Goal: Transaction & Acquisition: Obtain resource

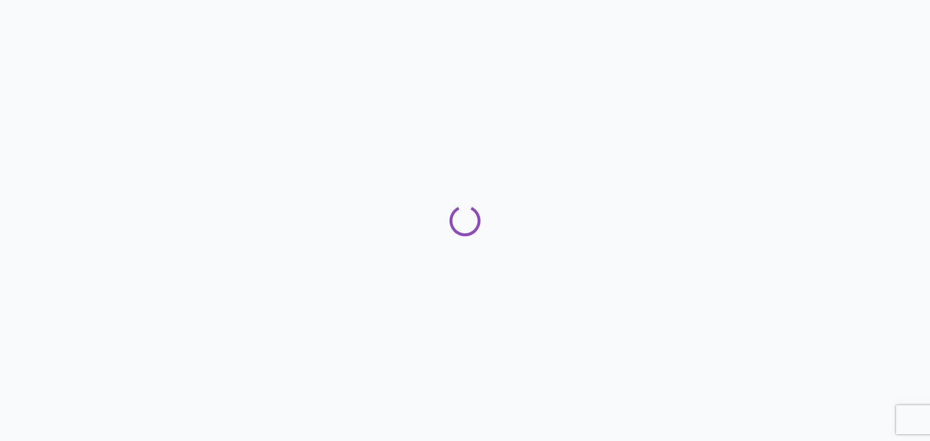
click at [432, 75] on div at bounding box center [465, 220] width 930 height 441
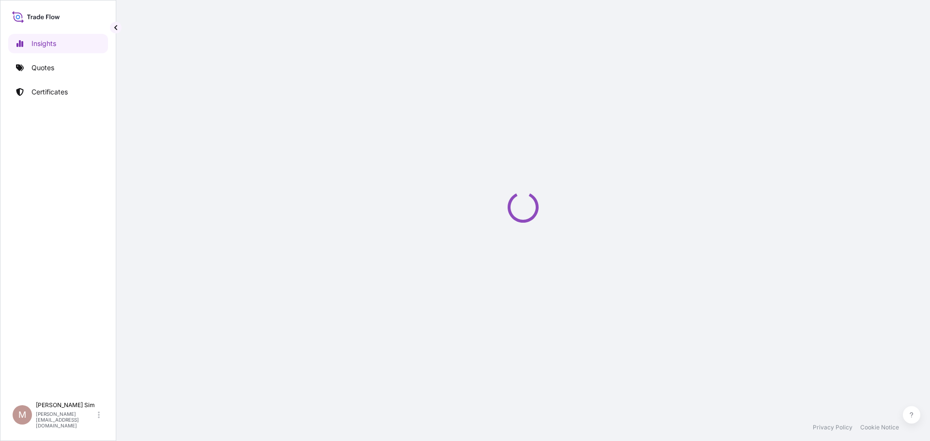
select select "2025"
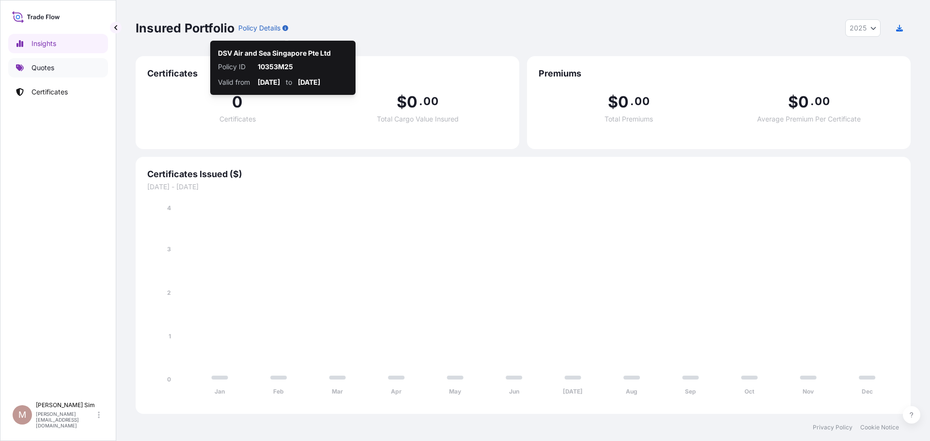
click at [25, 65] on link "Quotes" at bounding box center [58, 67] width 100 height 19
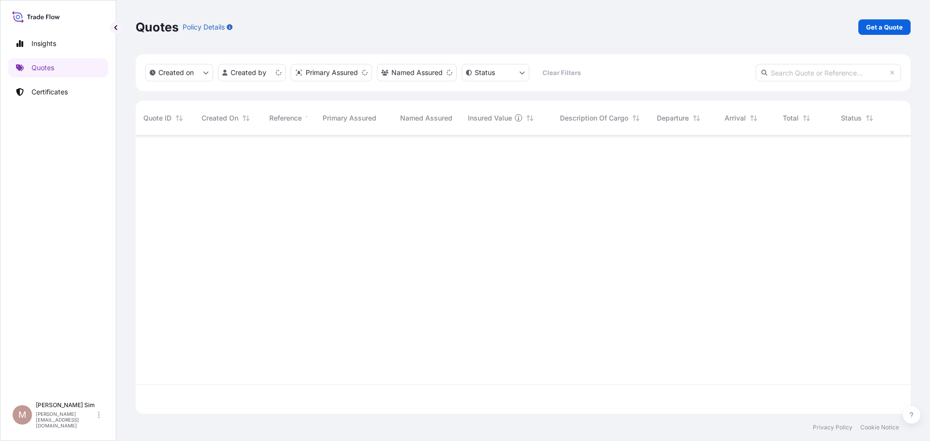
scroll to position [277, 768]
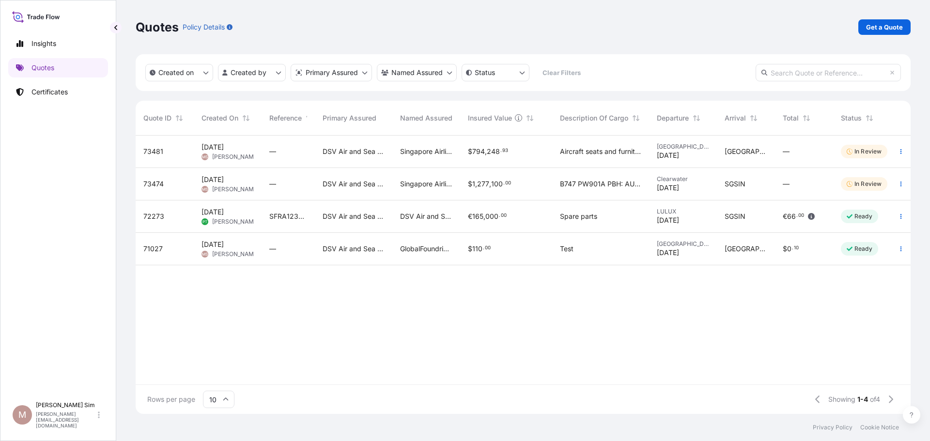
click at [545, 193] on div "$ 1 , 277 , 100 . 00" at bounding box center [506, 184] width 92 height 32
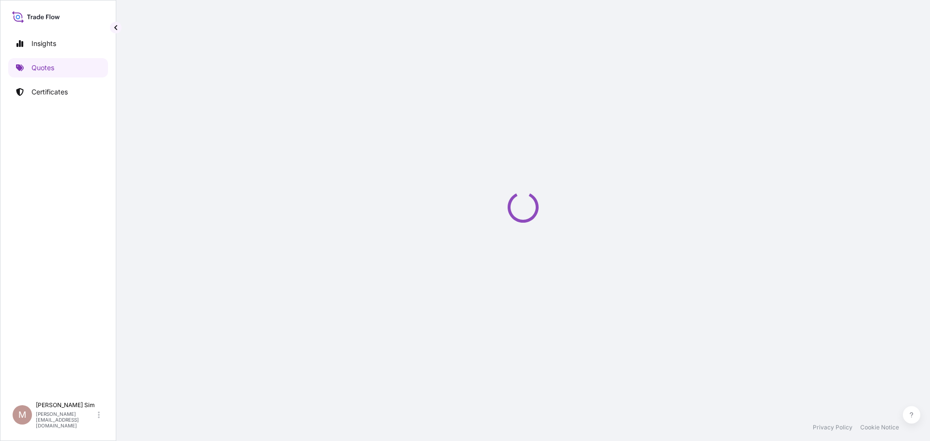
select select "Airfreight"
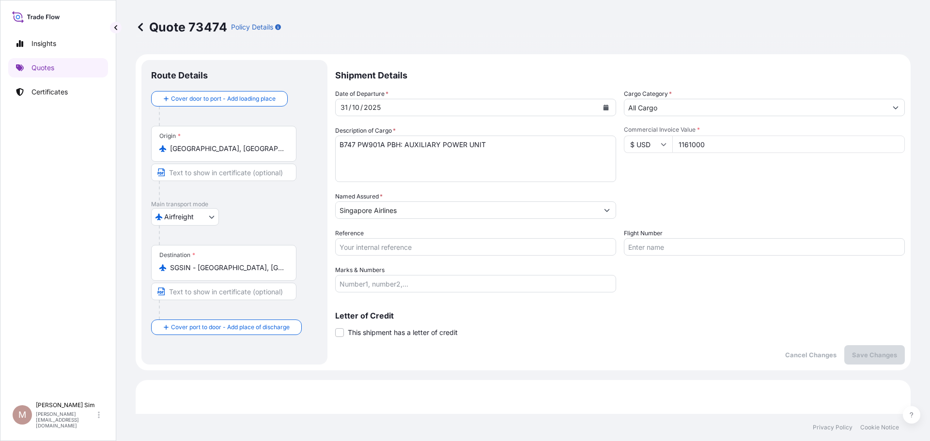
click at [142, 27] on icon at bounding box center [141, 27] width 10 height 10
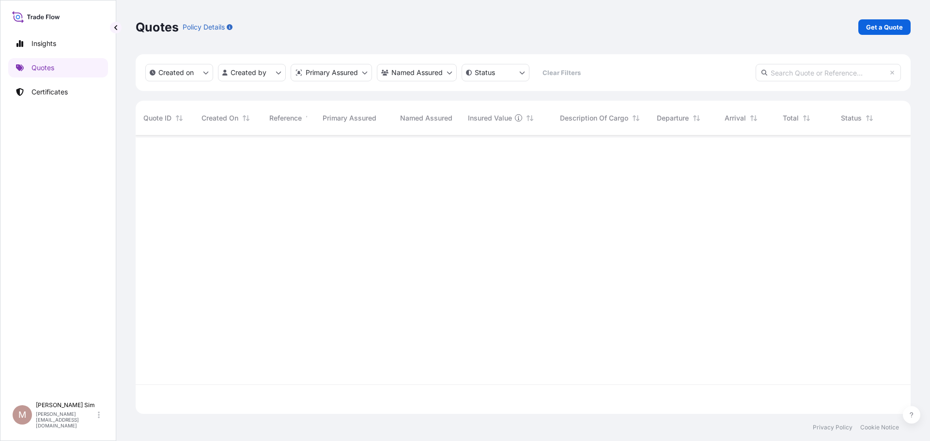
scroll to position [277, 768]
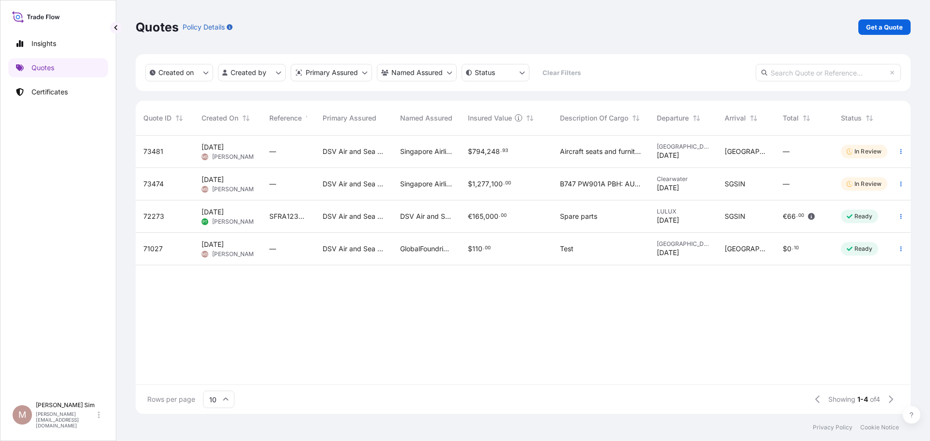
click at [361, 161] on div "DSV Air and Sea Singapore Pte Ltd" at bounding box center [354, 152] width 78 height 32
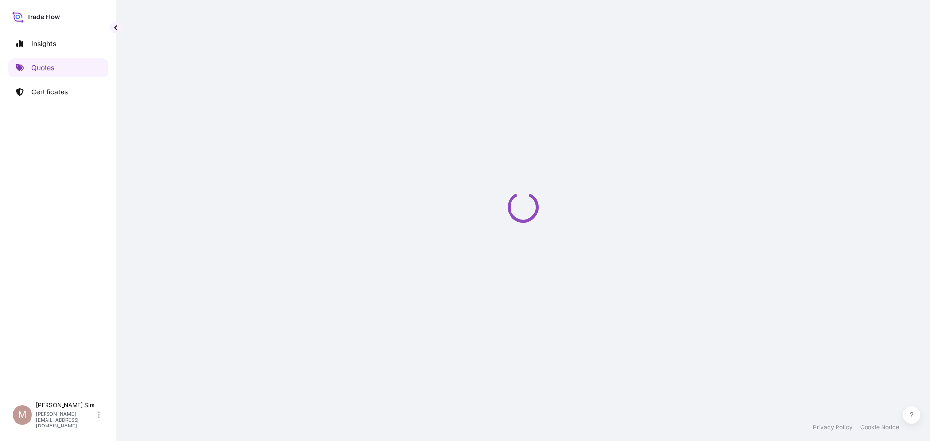
select select "Sea"
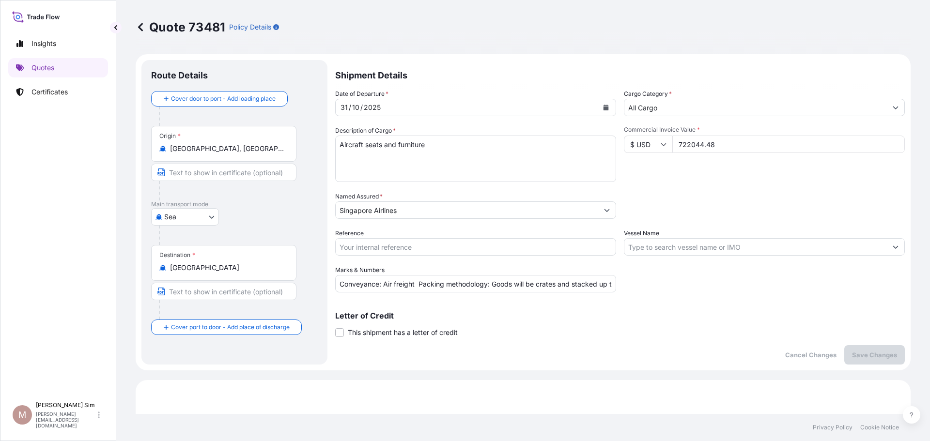
click at [340, 145] on textarea "Aircraft seats and furniture" at bounding box center [475, 159] width 281 height 47
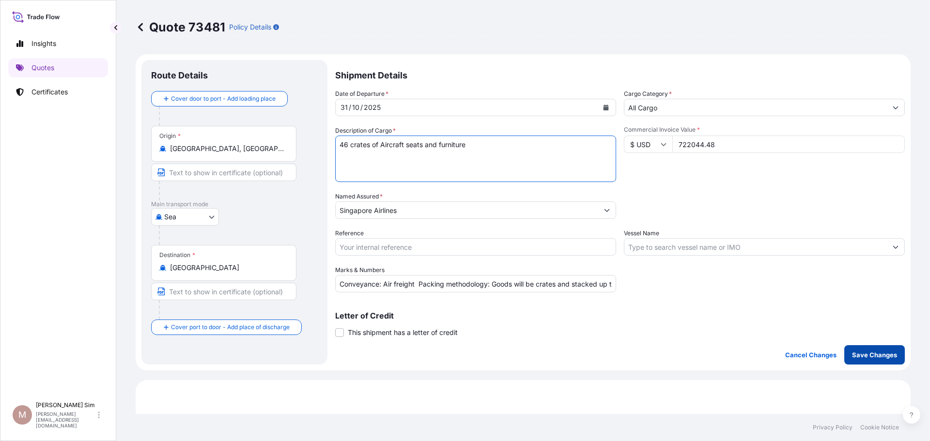
type textarea "46 crates of Aircraft seats and furniture"
click at [852, 355] on p "Save Changes" at bounding box center [874, 355] width 45 height 10
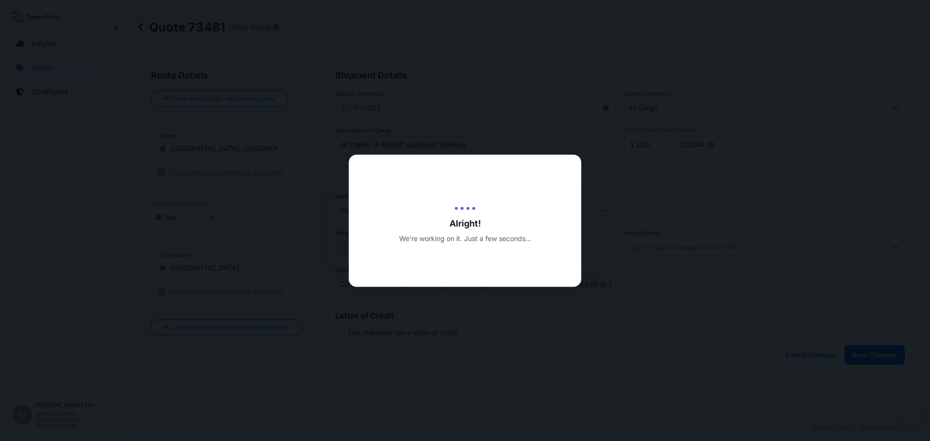
type input "10/10/2025"
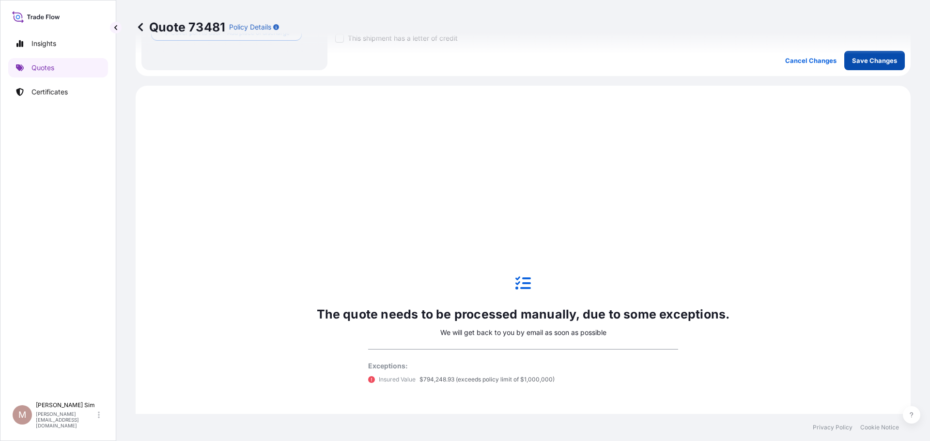
scroll to position [332, 0]
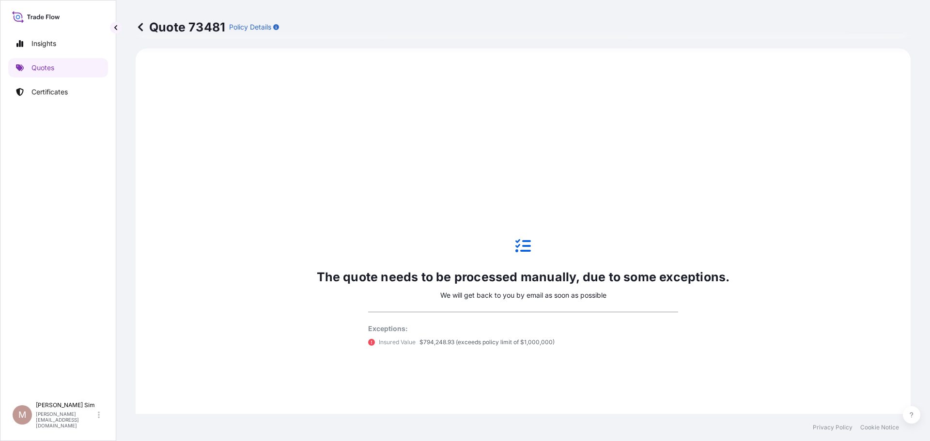
select select "Sea"
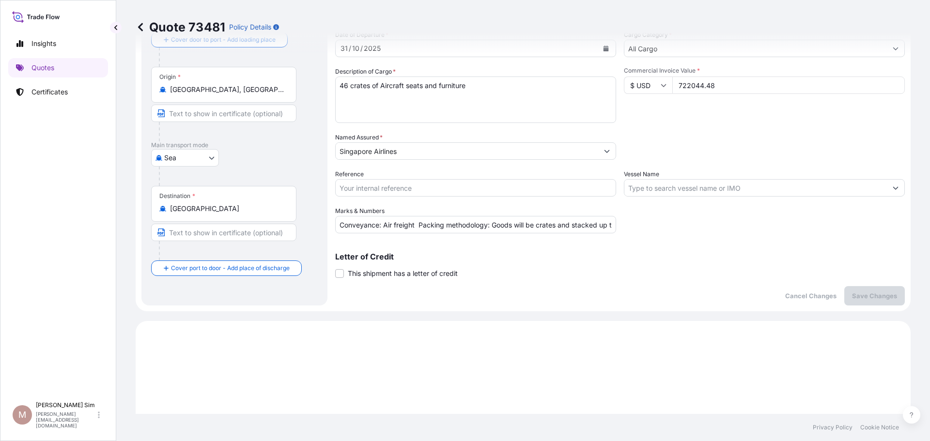
scroll to position [0, 0]
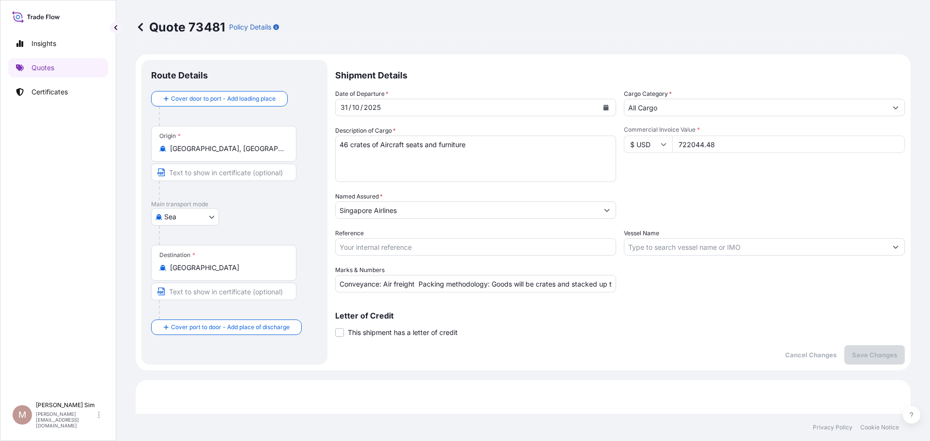
click at [142, 26] on icon at bounding box center [141, 27] width 10 height 10
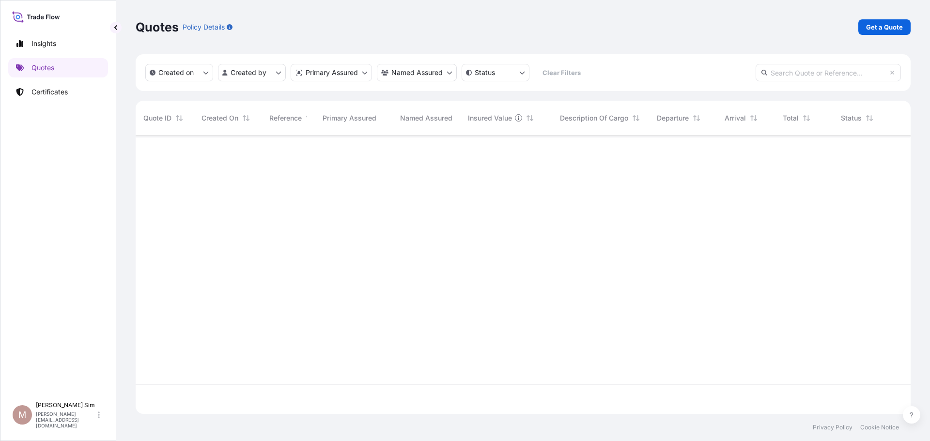
scroll to position [277, 768]
click at [889, 28] on p "Get a Quote" at bounding box center [884, 27] width 37 height 10
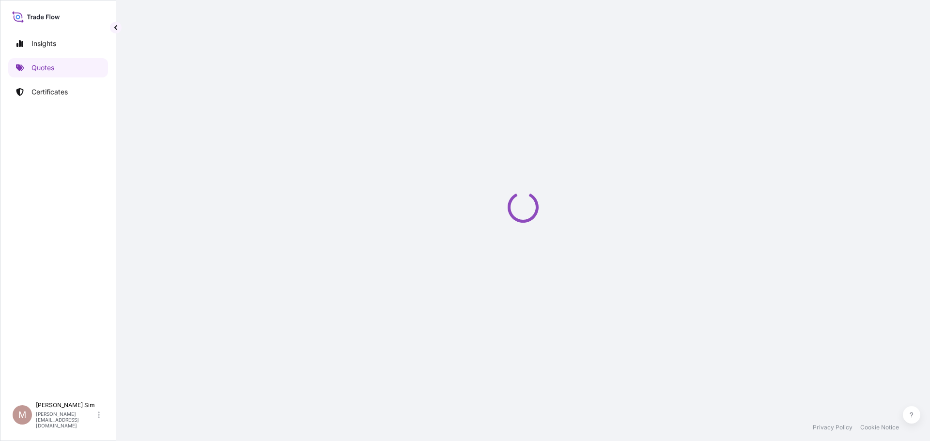
select select "Sea"
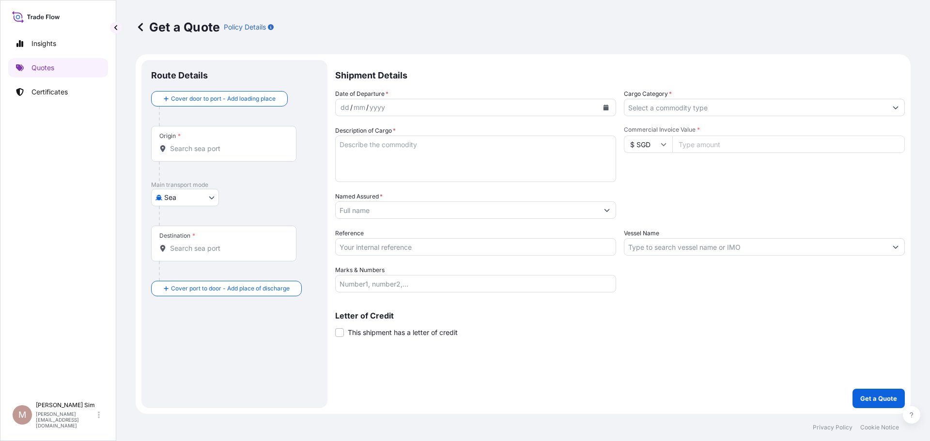
click at [186, 144] on input "Origin *" at bounding box center [227, 149] width 114 height 10
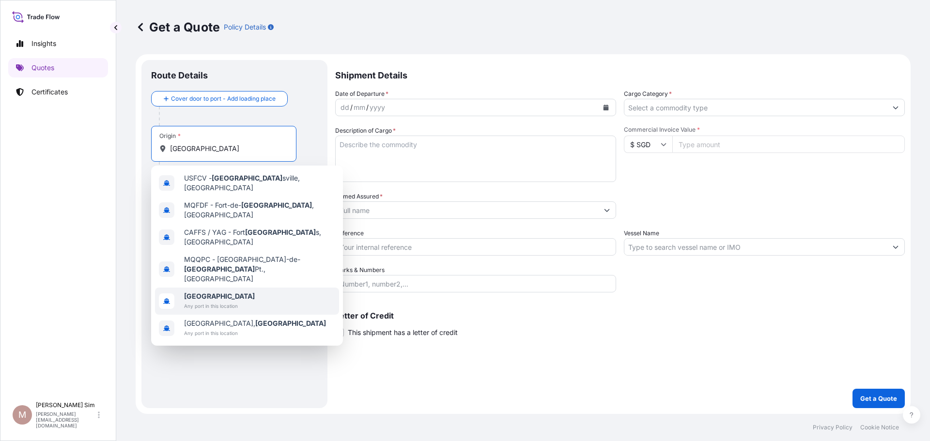
click at [233, 301] on span "Any port in this location" at bounding box center [219, 306] width 71 height 10
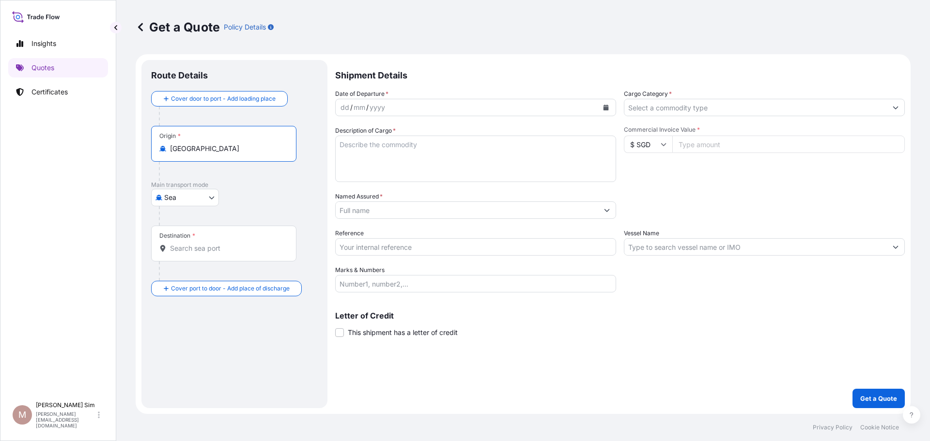
type input "France"
click at [209, 251] on div "Destination *" at bounding box center [223, 244] width 145 height 36
click at [209, 251] on input "Destination *" at bounding box center [227, 249] width 114 height 10
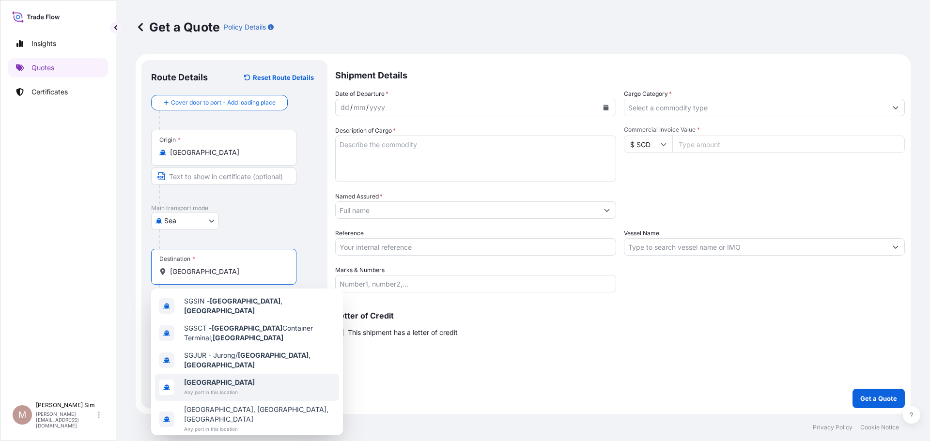
click at [233, 378] on span "Singapore" at bounding box center [219, 383] width 71 height 10
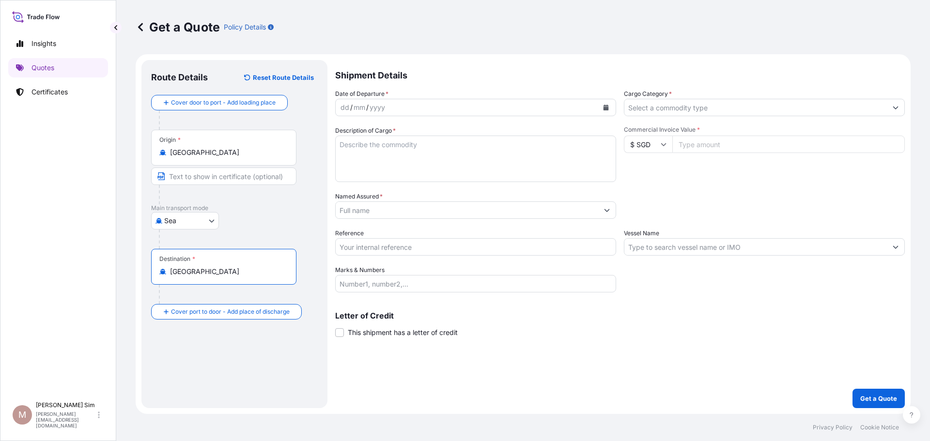
type input "Singapore"
click at [416, 108] on div "dd / mm / yyyy" at bounding box center [467, 107] width 263 height 17
click at [605, 108] on icon "Calendar" at bounding box center [606, 108] width 5 height 6
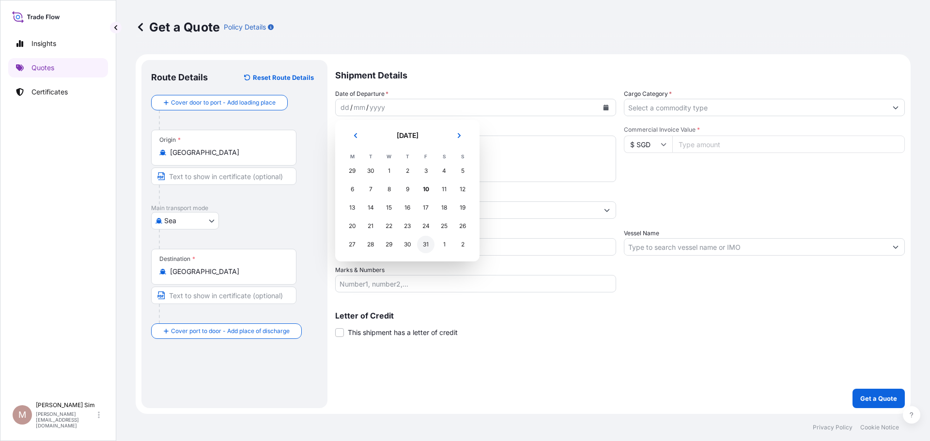
click at [424, 247] on div "31" at bounding box center [425, 244] width 17 height 17
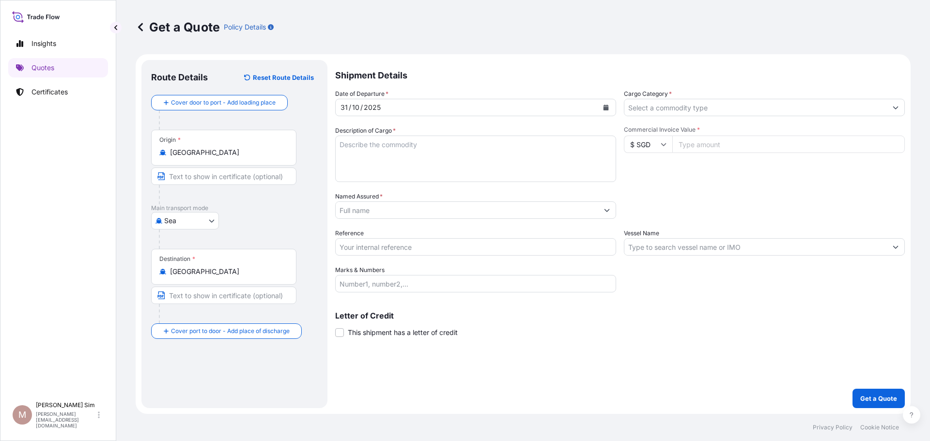
click at [419, 158] on textarea "Description of Cargo *" at bounding box center [475, 159] width 281 height 47
paste textarea "A380 PWC PW980 PBH: AUXILIARY POWER UNIT"
type textarea "A380 PWC PW980 PBH: AUXILIARY POWER UNIT"
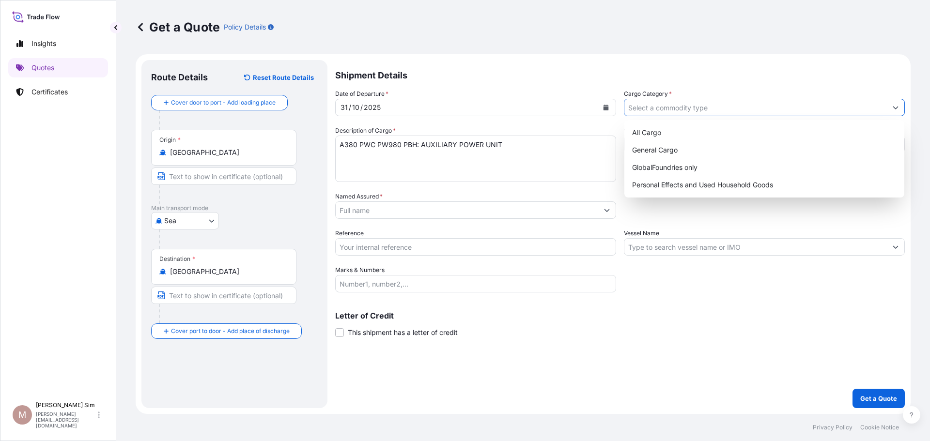
click at [804, 112] on input "Cargo Category *" at bounding box center [755, 107] width 263 height 17
click at [757, 139] on div "All Cargo" at bounding box center [764, 132] width 272 height 17
type input "All Cargo"
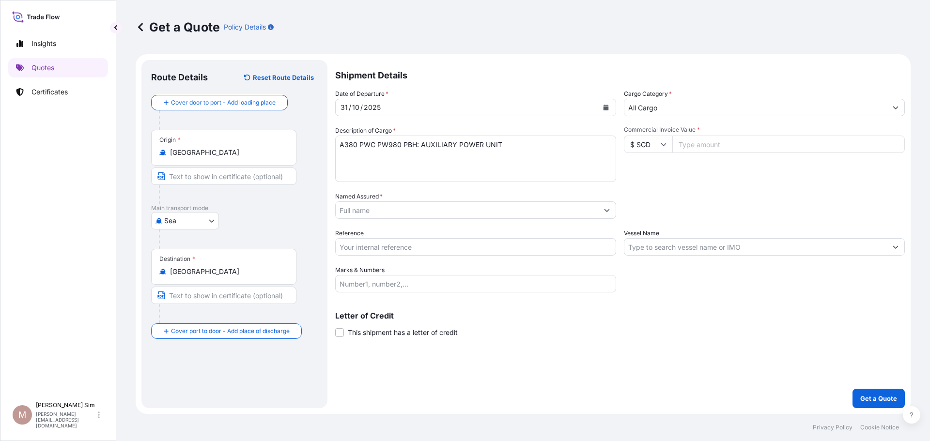
click at [757, 139] on input "Commercial Invoice Value *" at bounding box center [788, 144] width 233 height 17
click at [637, 141] on input "$ SGD" at bounding box center [648, 144] width 48 height 17
click at [651, 208] on div "$ USD" at bounding box center [648, 211] width 41 height 18
type input "$ USD"
click at [715, 150] on input "Commercial Invoice Value *" at bounding box center [788, 144] width 233 height 17
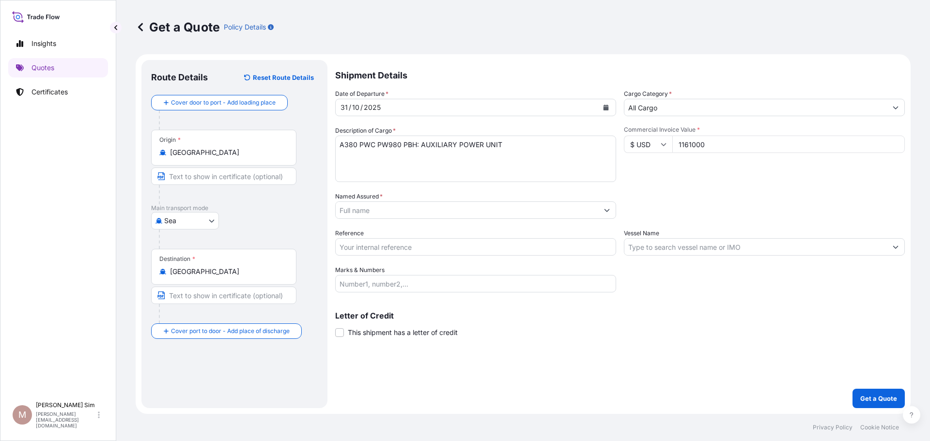
type input "1161000"
click at [529, 220] on div "Date of Departure * 31 / 10 / 2025 Cargo Category * All Cargo Description of Ca…" at bounding box center [620, 190] width 570 height 203
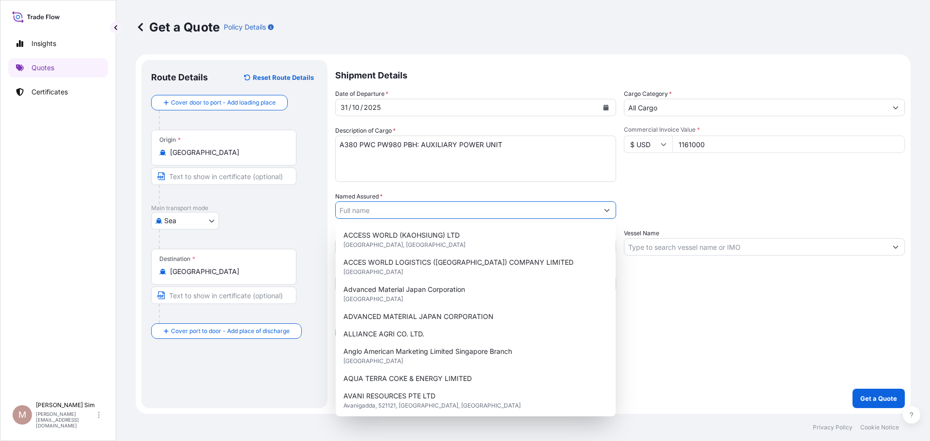
click at [535, 213] on input "Named Assured *" at bounding box center [467, 210] width 263 height 17
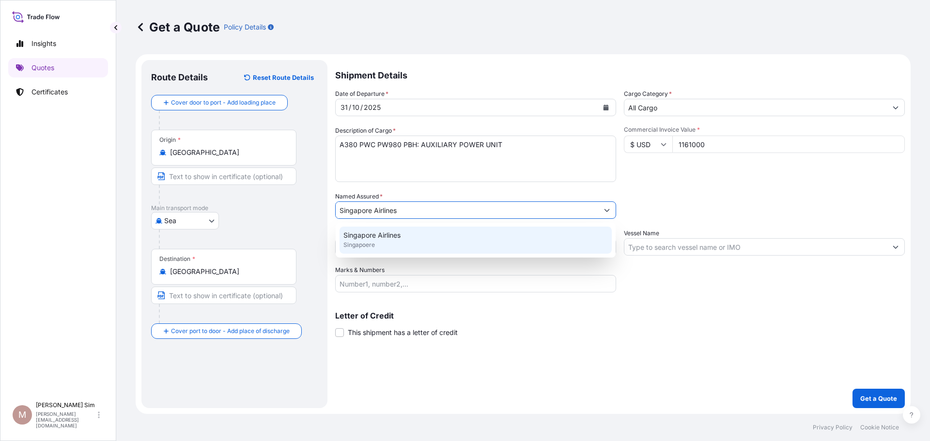
click at [488, 238] on div "Singapore Airlines Singapoere" at bounding box center [476, 240] width 272 height 27
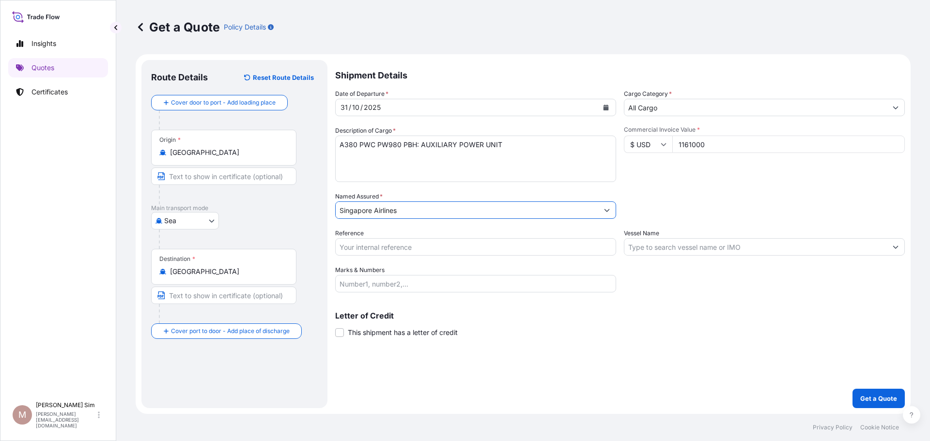
type input "Singapore Airlines"
click at [481, 247] on input "Reference" at bounding box center [475, 246] width 281 height 17
click at [702, 254] on input "Vessel Name" at bounding box center [755, 246] width 263 height 17
click at [877, 400] on p "Get a Quote" at bounding box center [878, 399] width 37 height 10
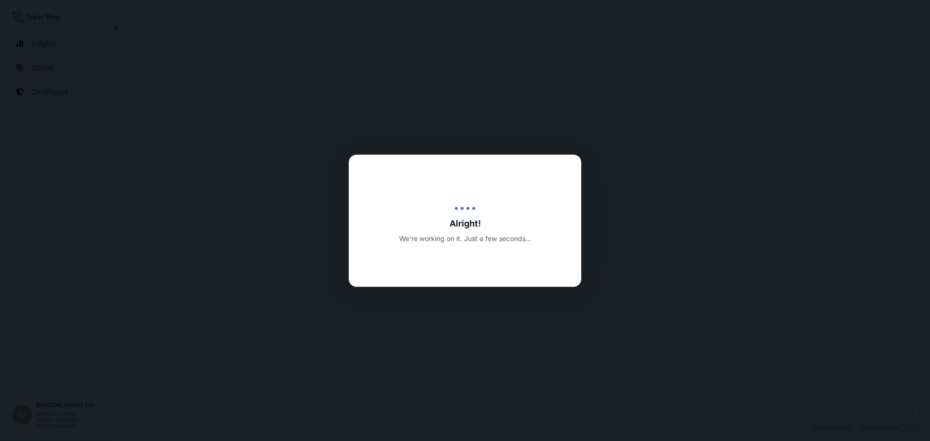
select select "Sea"
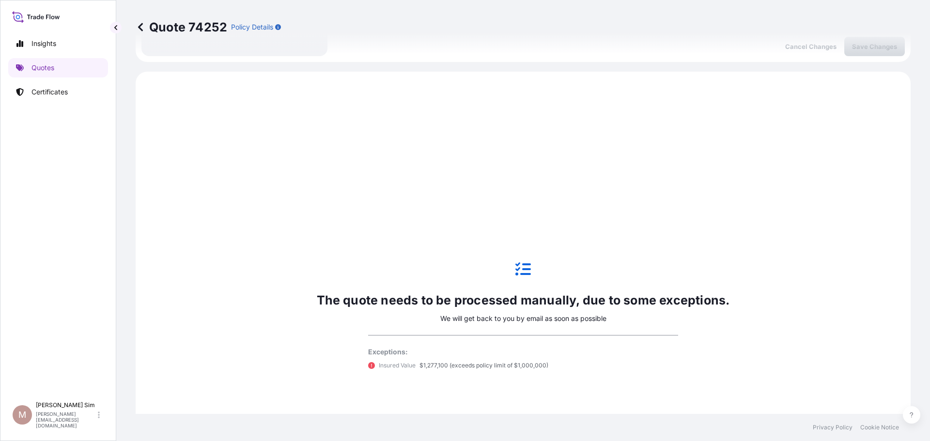
scroll to position [332, 0]
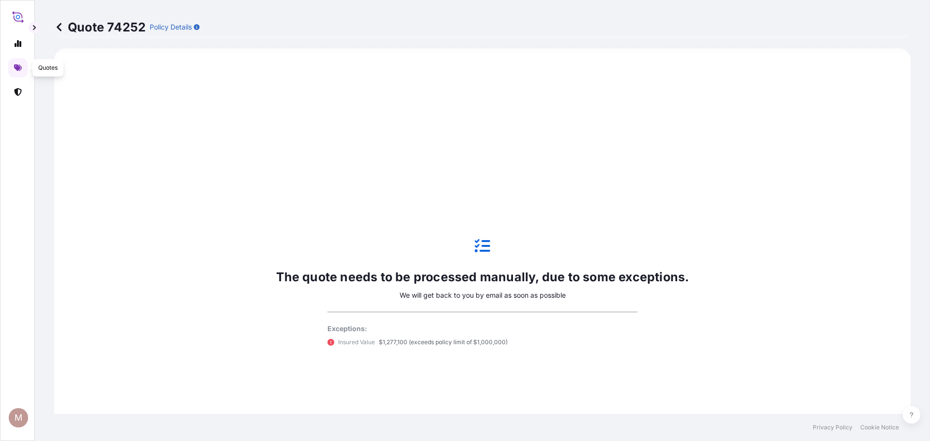
click at [8, 63] on link at bounding box center [17, 67] width 19 height 19
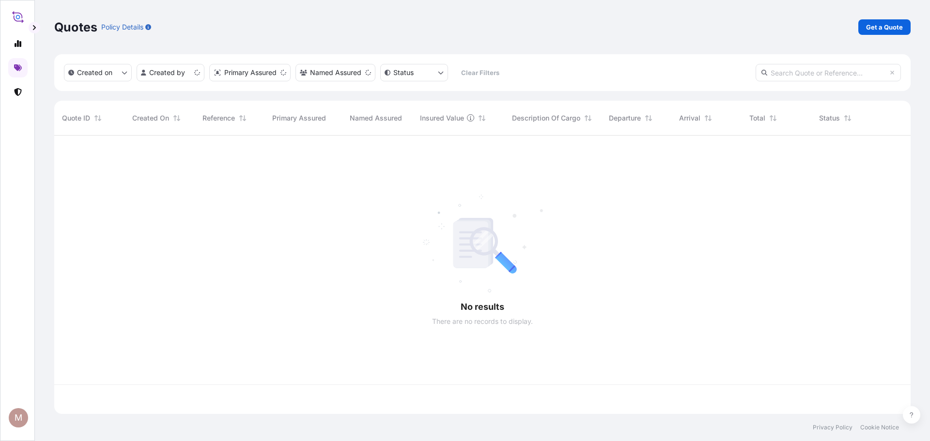
scroll to position [277, 849]
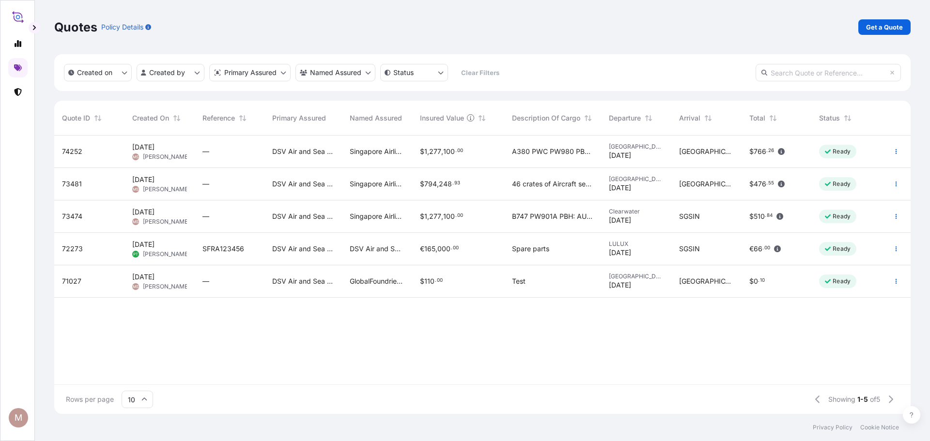
click at [593, 357] on div "74252 10 Oct 2025 MS Mabel Sim — DSV Air and Sea Singapore Pte Ltd Singapore Ai…" at bounding box center [482, 260] width 856 height 249
click at [896, 179] on button "button" at bounding box center [896, 184] width 16 height 16
click at [880, 182] on link "Edit quote" at bounding box center [852, 186] width 76 height 16
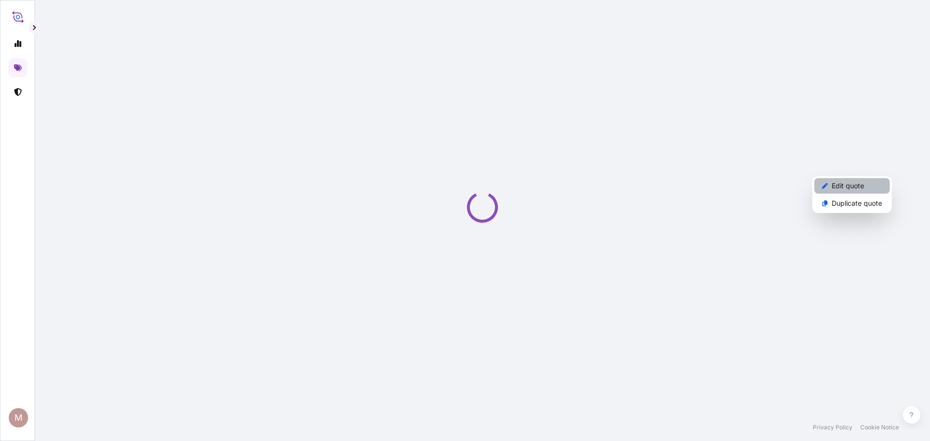
select select "Sea"
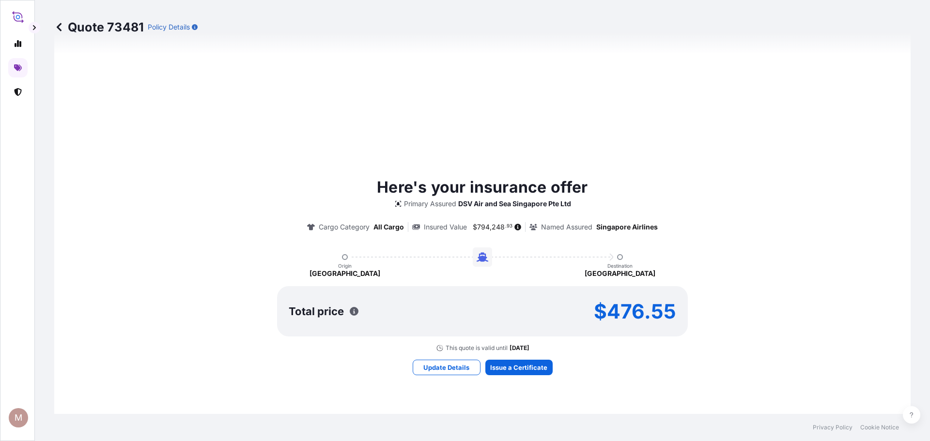
scroll to position [388, 0]
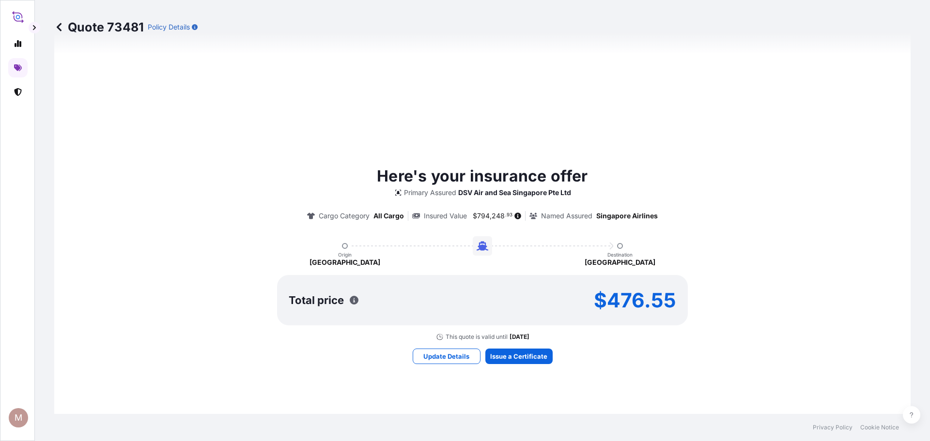
click at [63, 28] on icon at bounding box center [59, 27] width 10 height 10
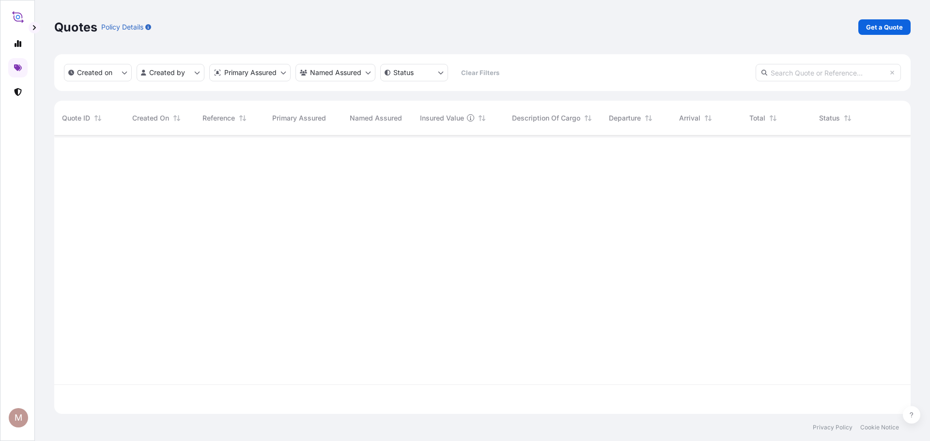
scroll to position [277, 849]
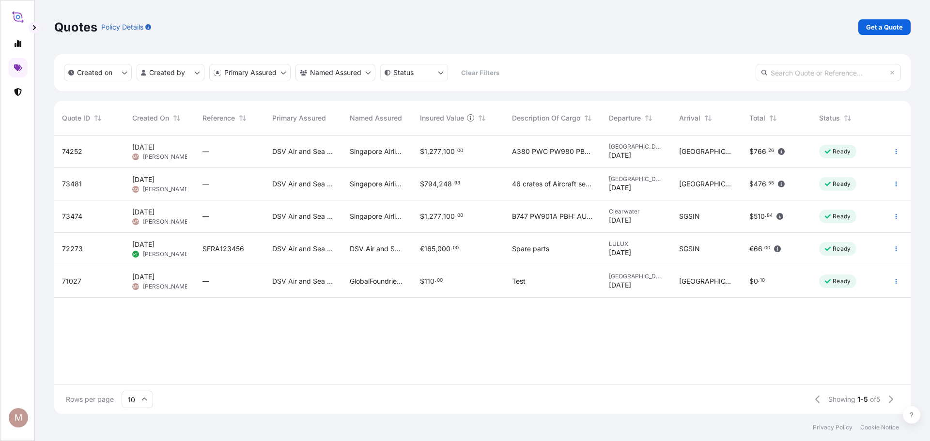
click at [568, 222] on div "B747 PW901A PBH: AUXILIARY POWER UNIT" at bounding box center [552, 217] width 97 height 32
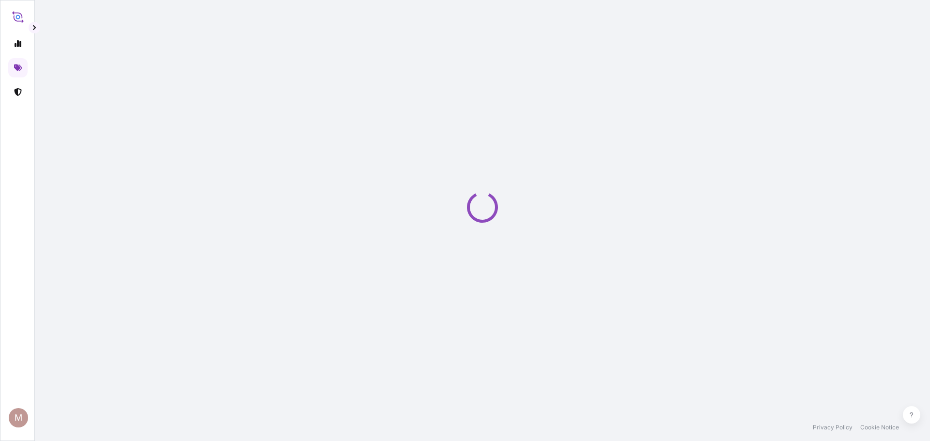
select select "Airfreight"
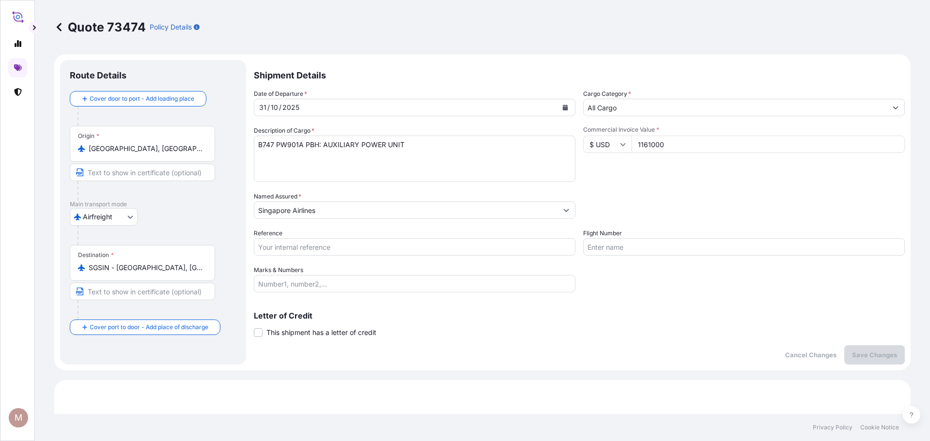
click at [57, 31] on icon at bounding box center [59, 27] width 10 height 10
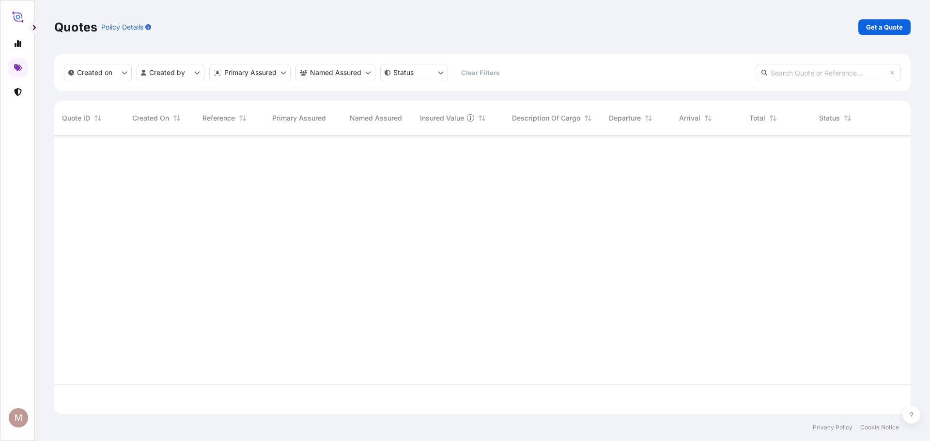
scroll to position [277, 849]
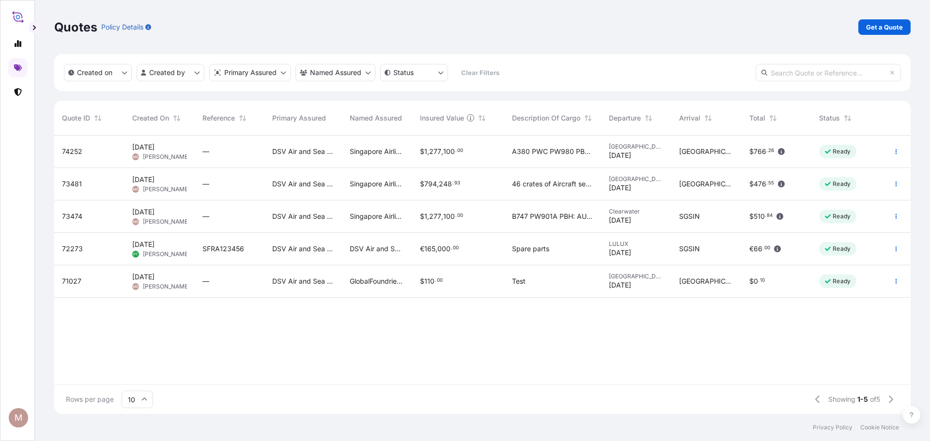
click at [385, 155] on span "Singapore Airlines" at bounding box center [377, 152] width 55 height 10
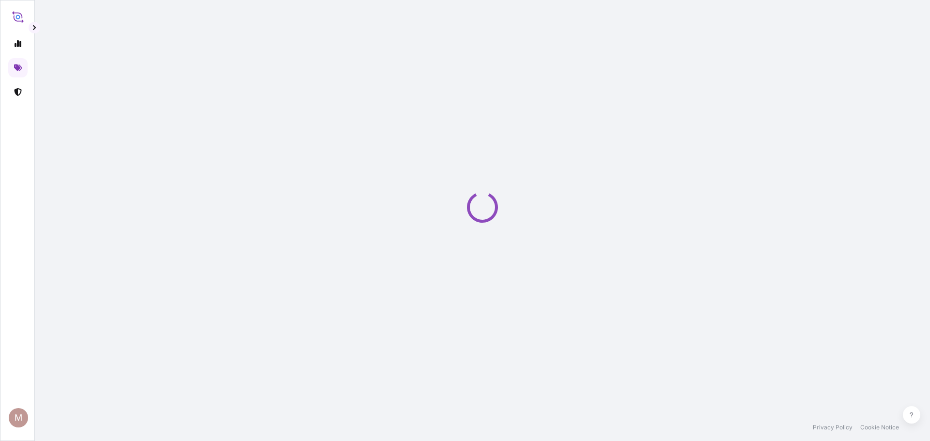
select select "Sea"
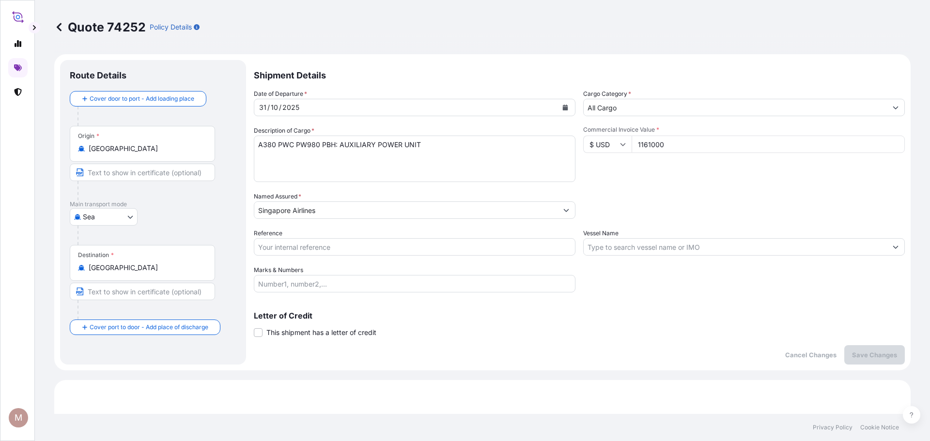
click at [103, 213] on body "M Quote 74252 Policy Details Route Details Cover door to port - Add loading pla…" at bounding box center [465, 220] width 930 height 441
click at [109, 276] on span "Airfreight" at bounding box center [103, 277] width 30 height 10
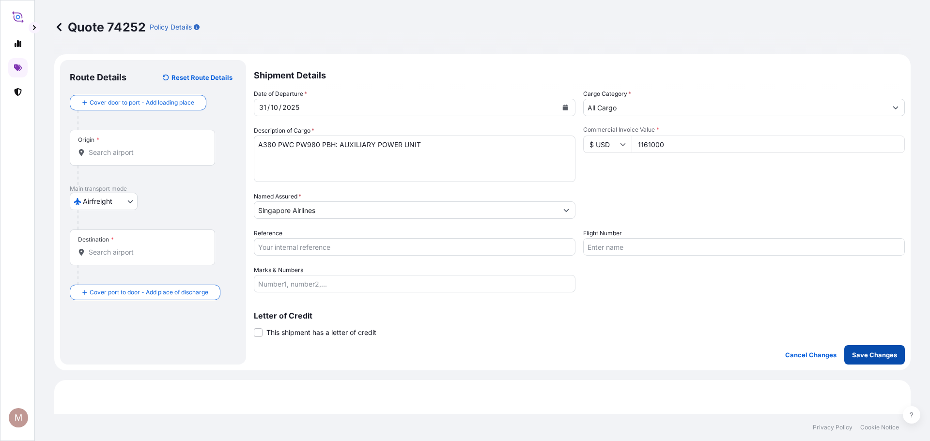
click at [878, 354] on p "Save Changes" at bounding box center [874, 355] width 45 height 10
click at [134, 136] on div "Origin *" at bounding box center [142, 148] width 145 height 36
click at [134, 148] on input "Origin * Please select an origin" at bounding box center [146, 153] width 114 height 10
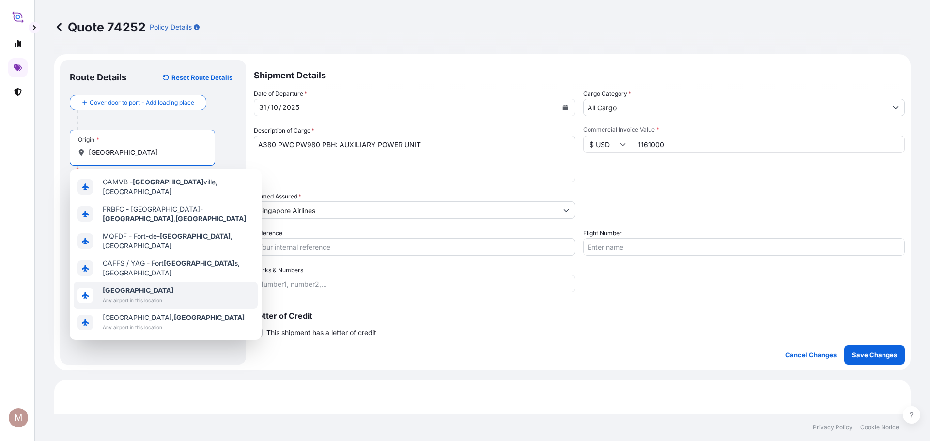
click at [123, 295] on span "Any airport in this location" at bounding box center [138, 300] width 71 height 10
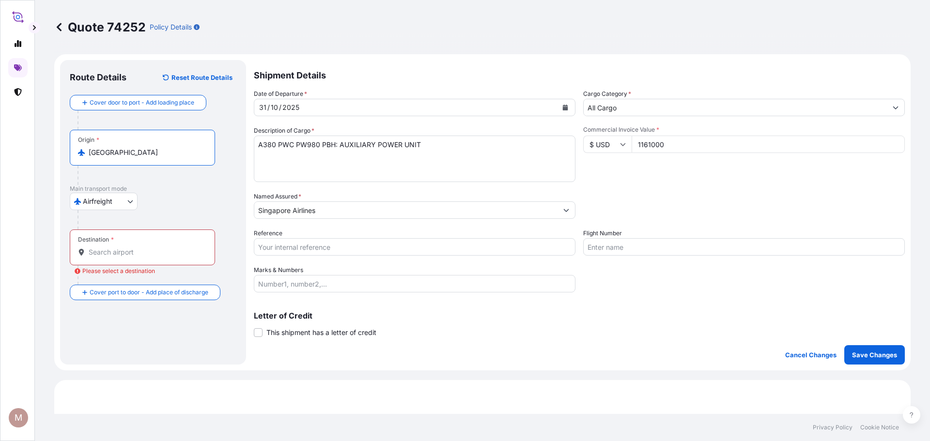
type input "France"
click at [124, 248] on div "Cover door to port - Add loading place Place of loading Road / Inland Road / In…" at bounding box center [153, 197] width 167 height 205
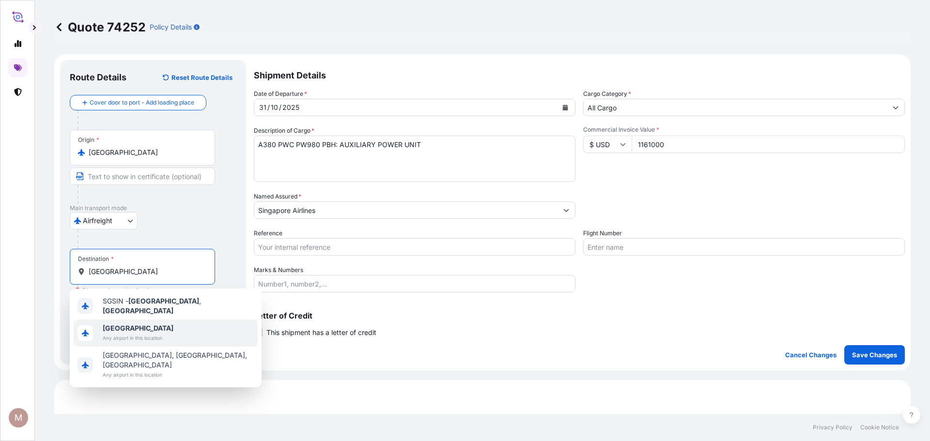
click at [127, 334] on span "Any airport in this location" at bounding box center [138, 338] width 71 height 10
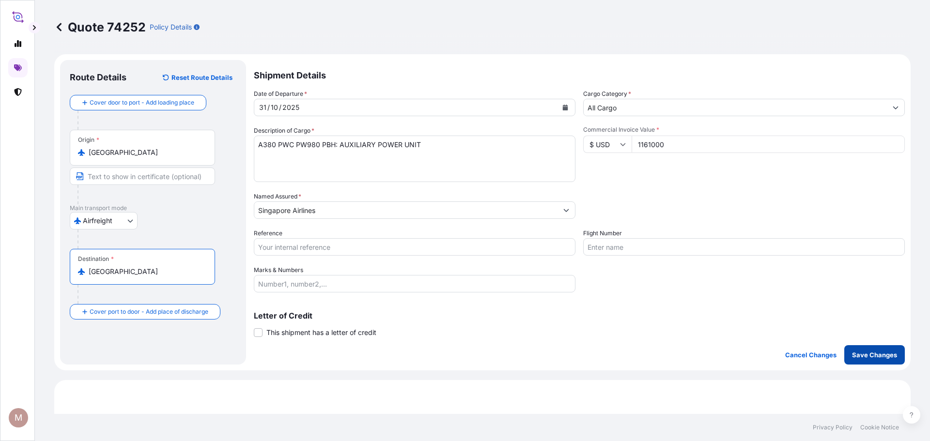
type input "Singapore"
click at [880, 359] on p "Save Changes" at bounding box center [874, 355] width 45 height 10
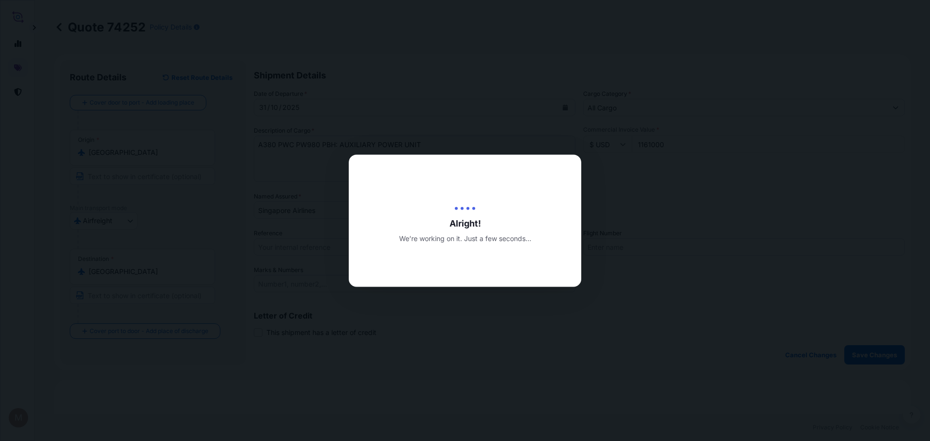
type input "10/10/2025"
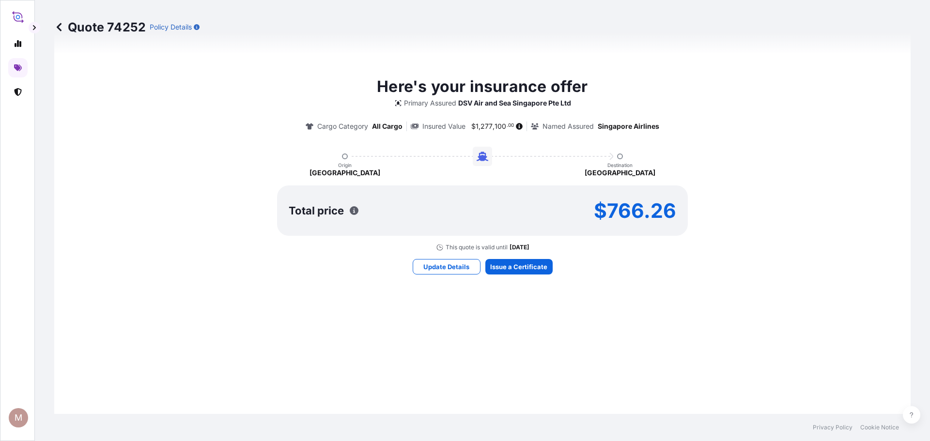
select select "Airfreight"
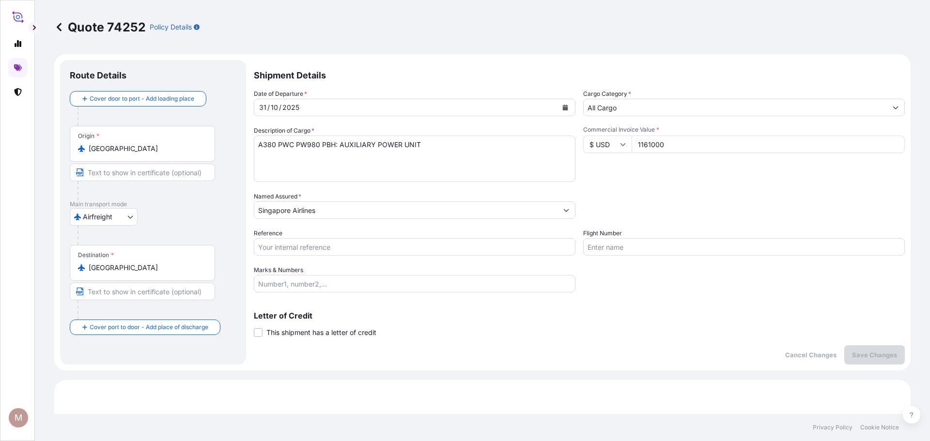
click at [58, 29] on icon at bounding box center [59, 27] width 10 height 10
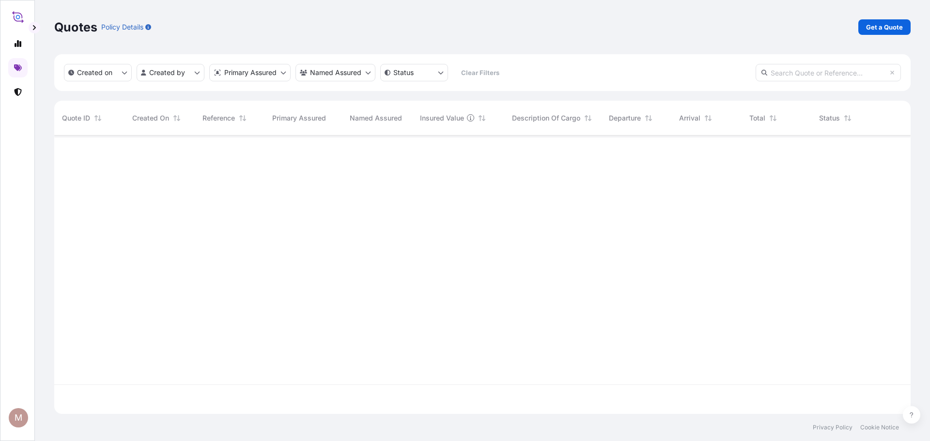
scroll to position [277, 849]
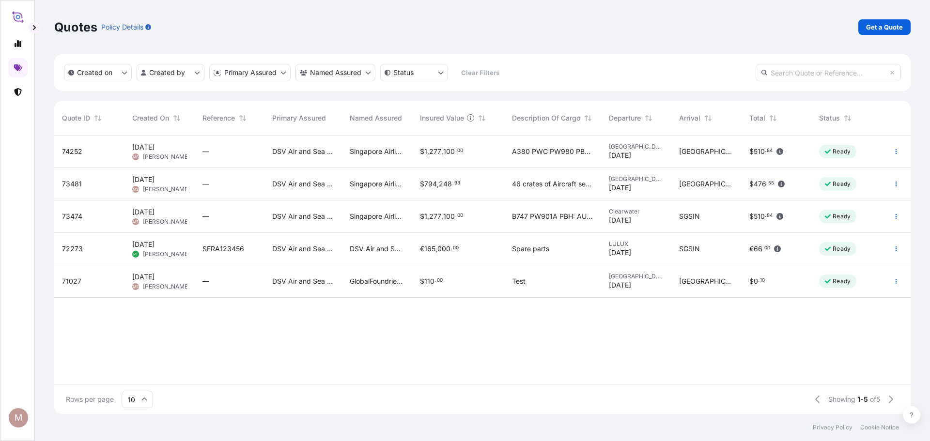
click at [367, 19] on div "Quotes Policy Details Get a Quote" at bounding box center [482, 27] width 856 height 16
click at [571, 156] on span "A380 PWC PW980 PBH: AUXILIARY POWER UNIT" at bounding box center [552, 152] width 81 height 10
select select "Airfreight"
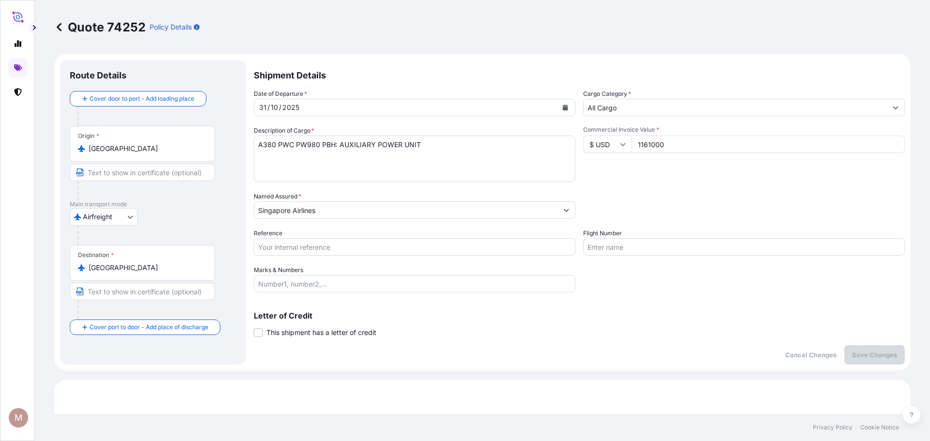
click at [65, 25] on p "Quote 74252" at bounding box center [100, 27] width 92 height 16
click at [59, 28] on icon at bounding box center [59, 27] width 5 height 8
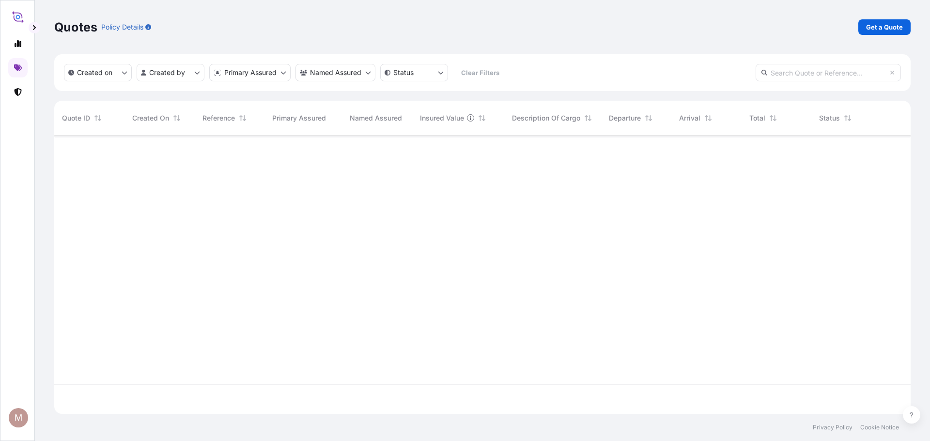
scroll to position [277, 849]
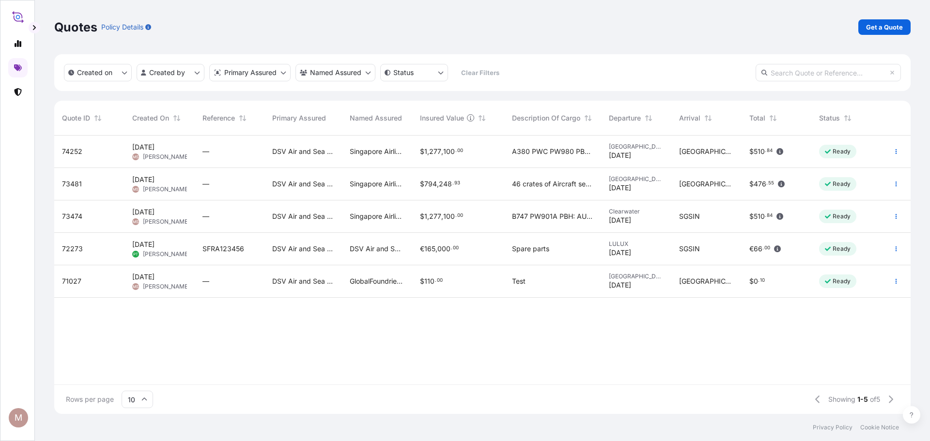
click at [504, 189] on div "$ 794 , 248 . 93" at bounding box center [458, 184] width 92 height 32
select select "Sea"
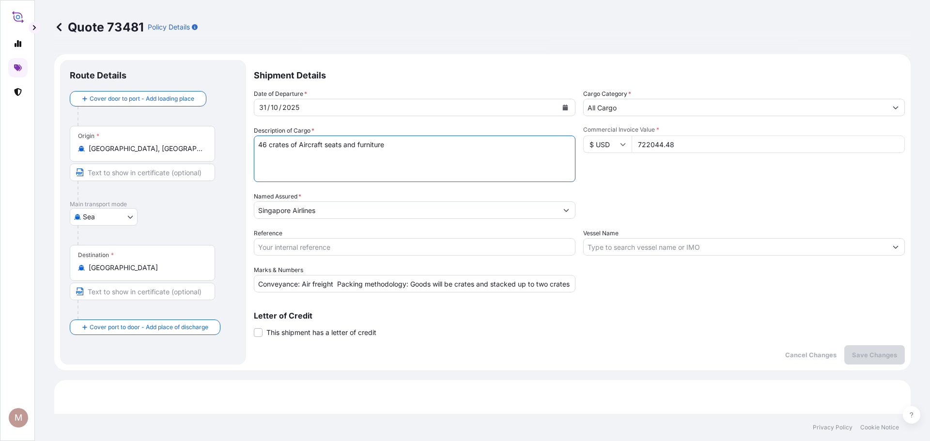
click at [258, 145] on textarea "46 crates of Aircraft seats and furniture" at bounding box center [415, 159] width 322 height 47
type textarea "Seafreight - 46 crates of Aircraft seats and furniture"
click at [852, 353] on p "Save Changes" at bounding box center [874, 355] width 45 height 10
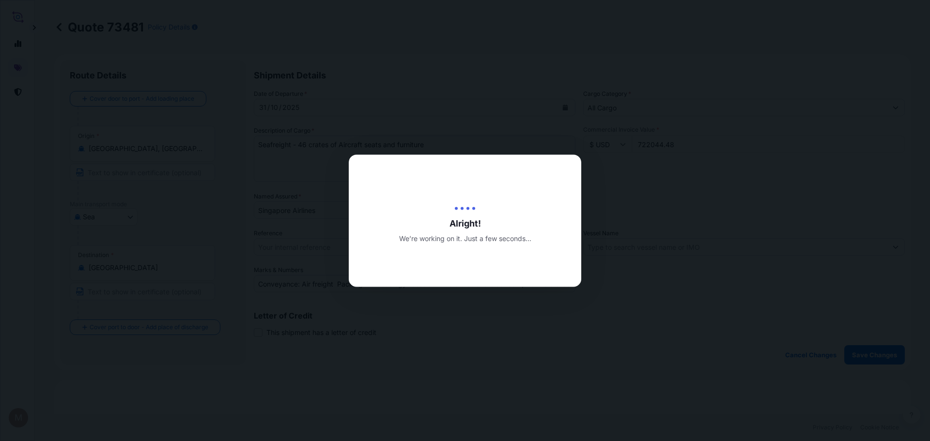
type input "10/10/2025"
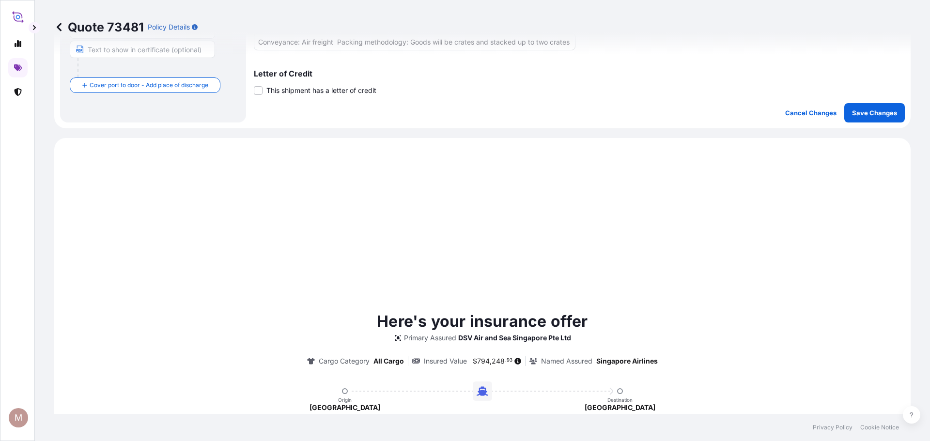
select select "Sea"
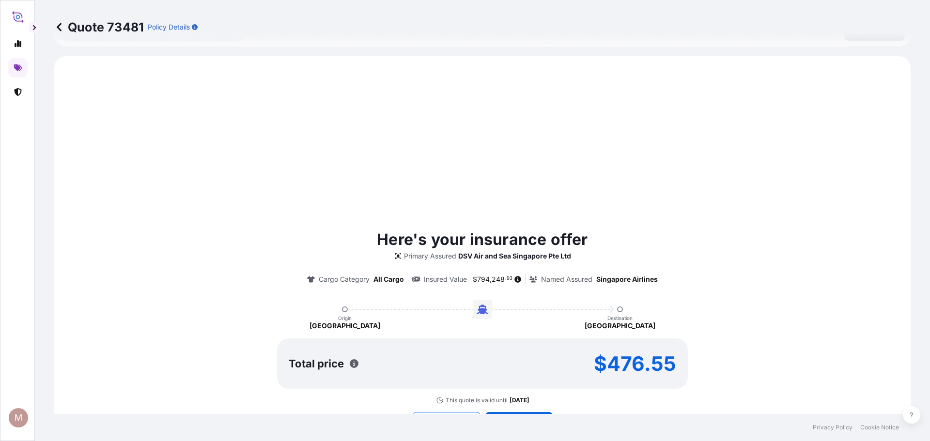
scroll to position [175, 0]
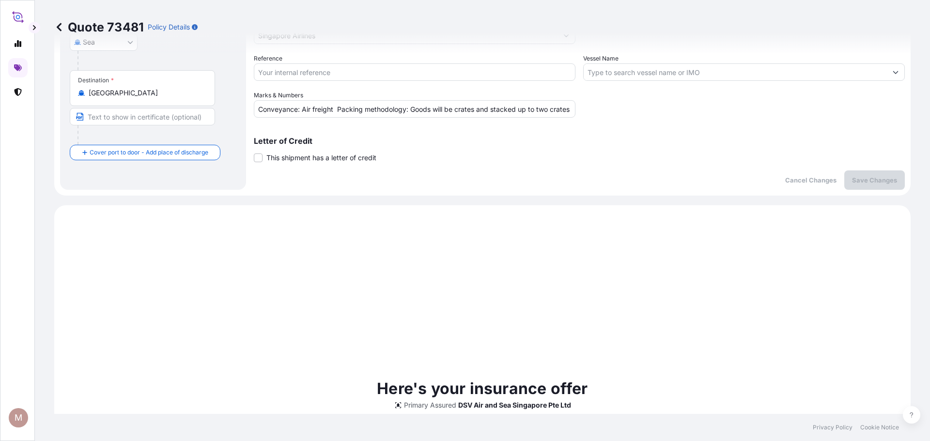
click at [59, 26] on icon at bounding box center [59, 27] width 5 height 8
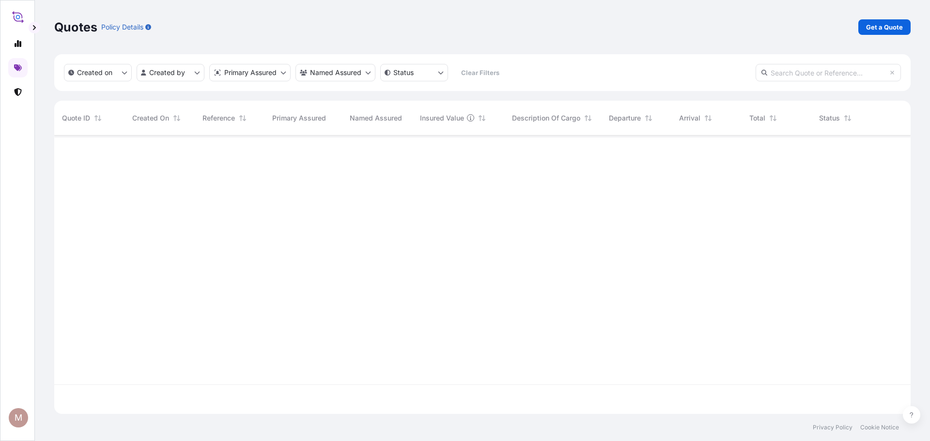
scroll to position [277, 849]
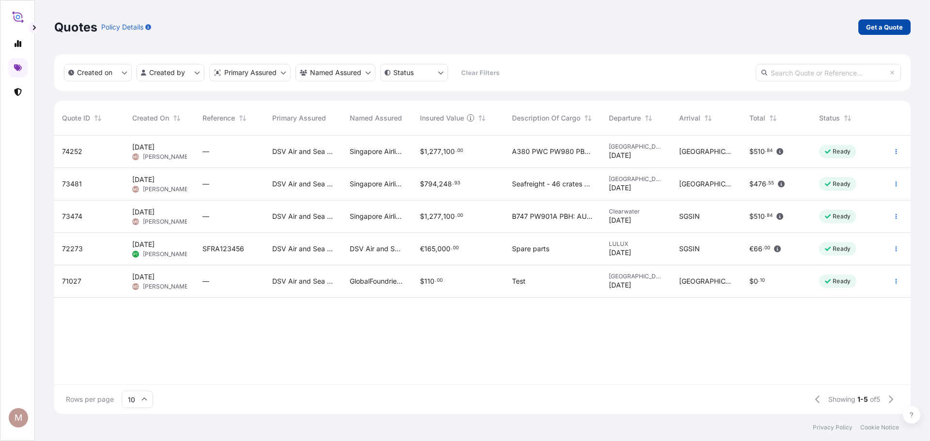
click at [890, 30] on p "Get a Quote" at bounding box center [884, 27] width 37 height 10
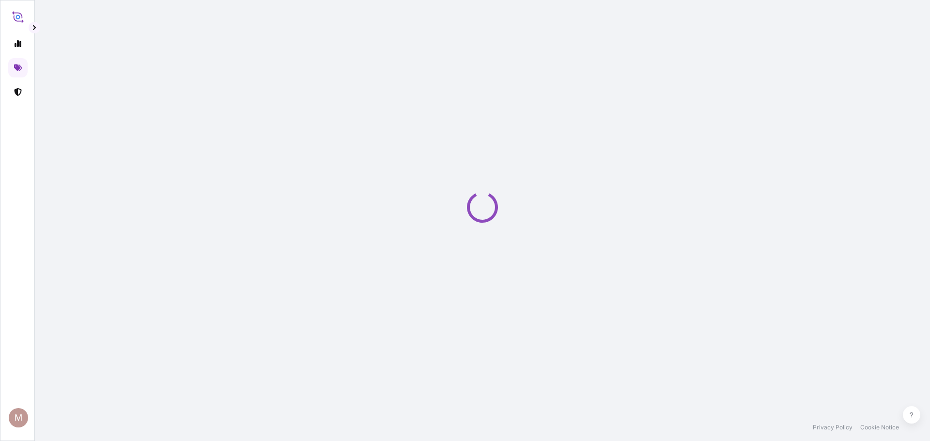
select select "Sea"
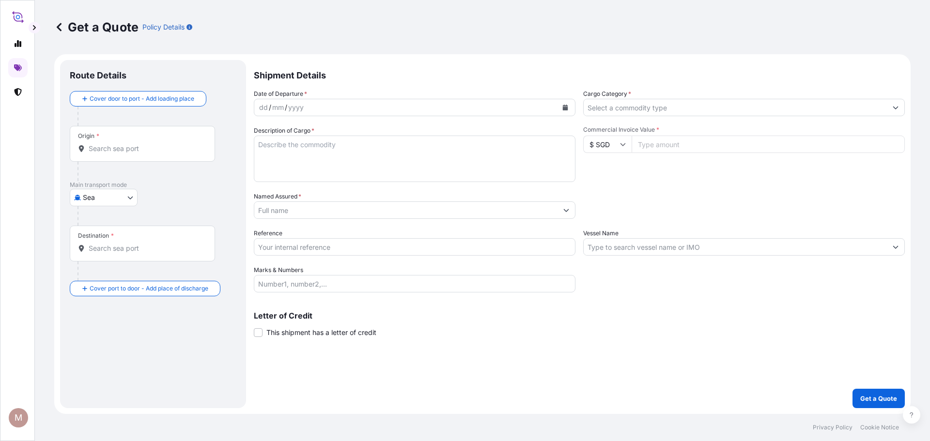
click at [567, 109] on icon "Calendar" at bounding box center [565, 108] width 5 height 6
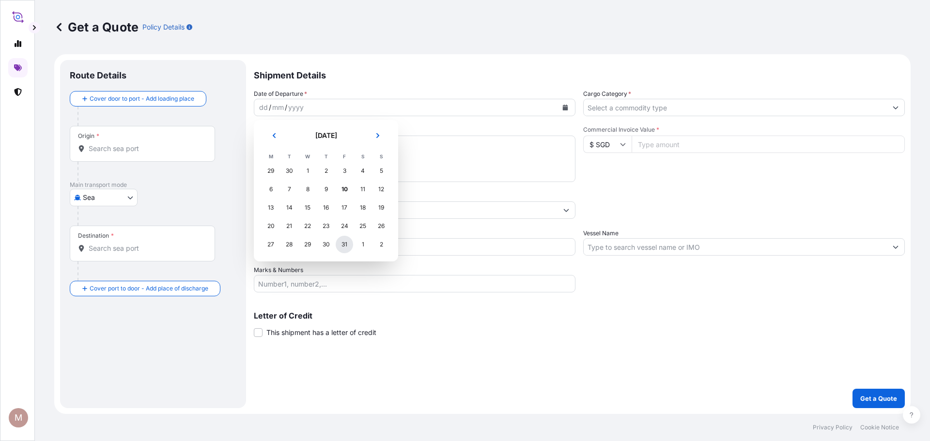
click at [342, 247] on div "31" at bounding box center [344, 244] width 17 height 17
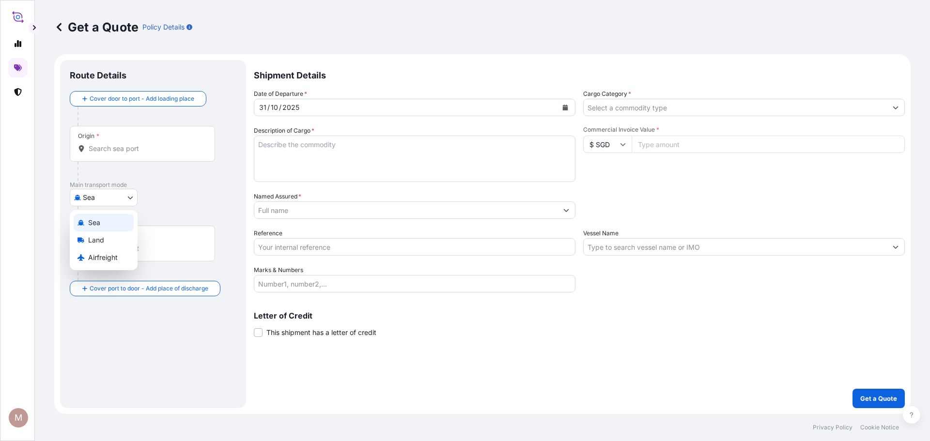
click at [107, 200] on body "Selected Date: Friday 31 October 2025 M Get a Quote Policy Details Route Detail…" at bounding box center [465, 220] width 930 height 441
click at [107, 255] on span "Airfreight" at bounding box center [103, 258] width 30 height 10
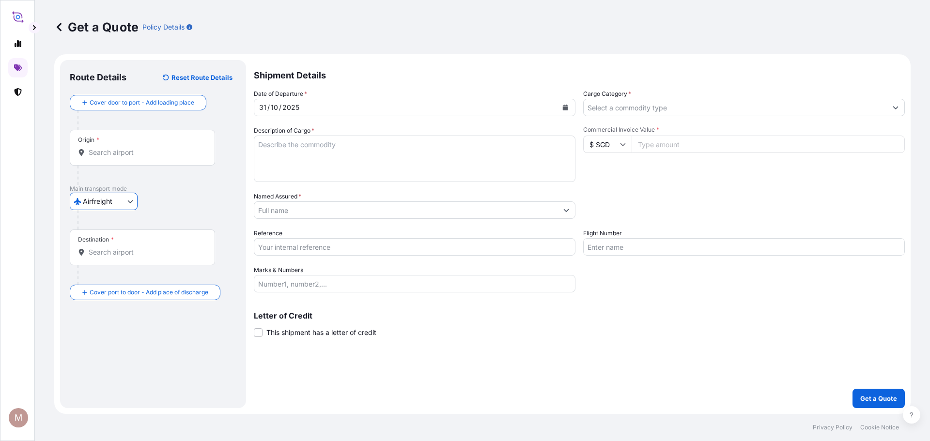
click at [125, 158] on div "Origin *" at bounding box center [142, 148] width 145 height 36
click at [125, 157] on input "Origin *" at bounding box center [146, 153] width 114 height 10
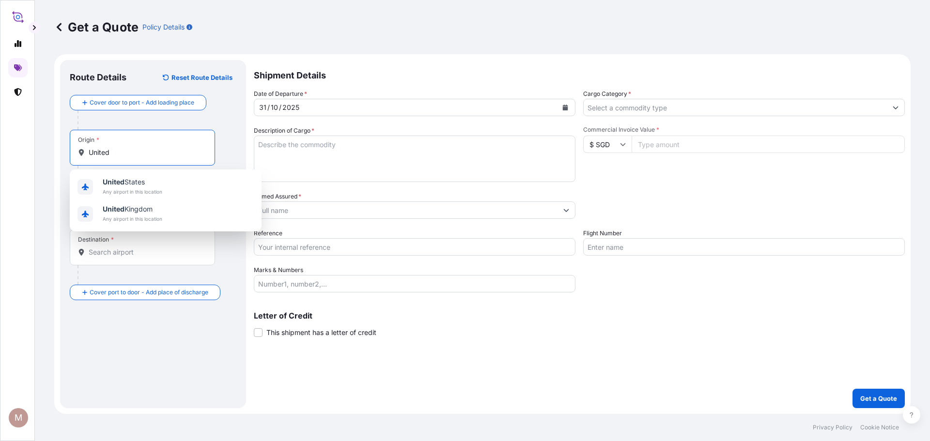
type input "United"
click at [58, 30] on icon at bounding box center [59, 27] width 10 height 10
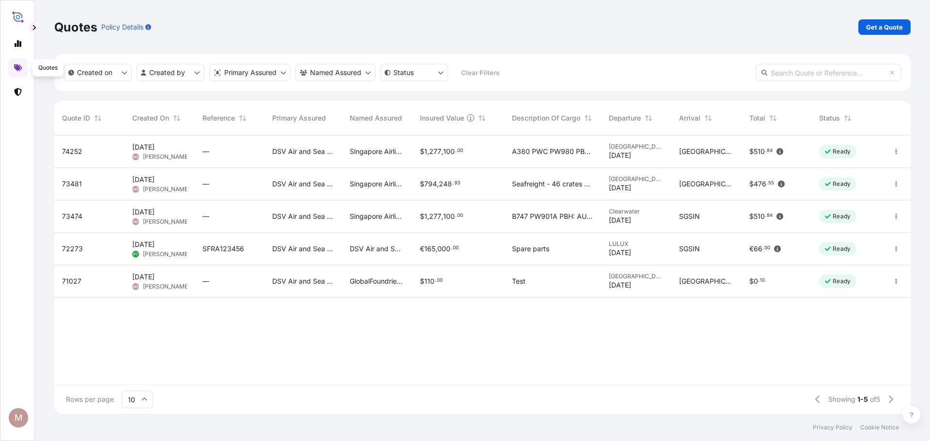
scroll to position [277, 849]
click at [860, 26] on link "Get a Quote" at bounding box center [884, 27] width 52 height 16
select select "Sea"
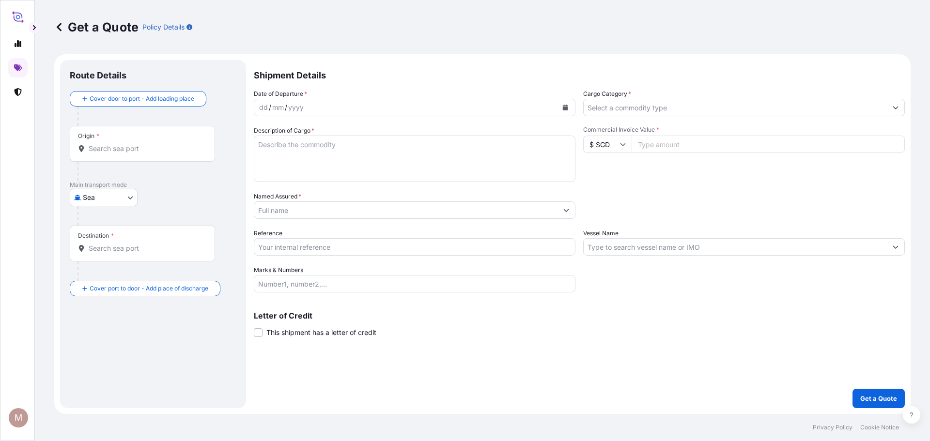
click at [159, 155] on div "Origin *" at bounding box center [142, 144] width 145 height 36
click at [159, 154] on input "Origin *" at bounding box center [146, 149] width 114 height 10
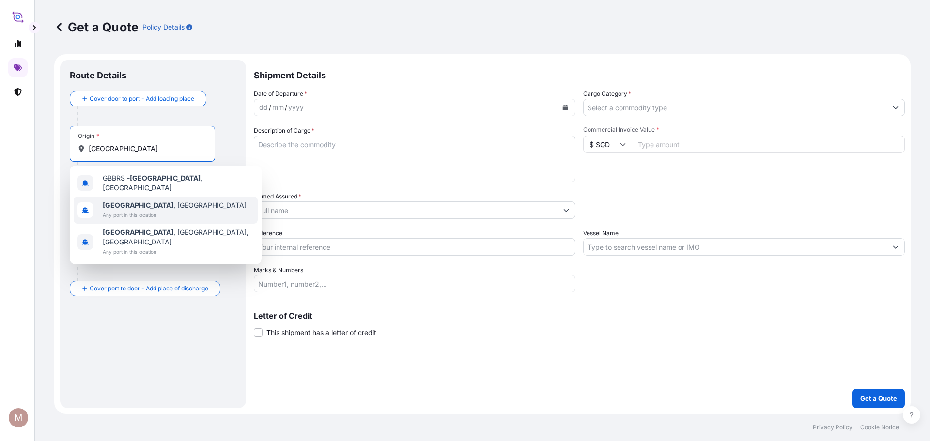
click at [134, 201] on span "Bristol , UK" at bounding box center [175, 206] width 144 height 10
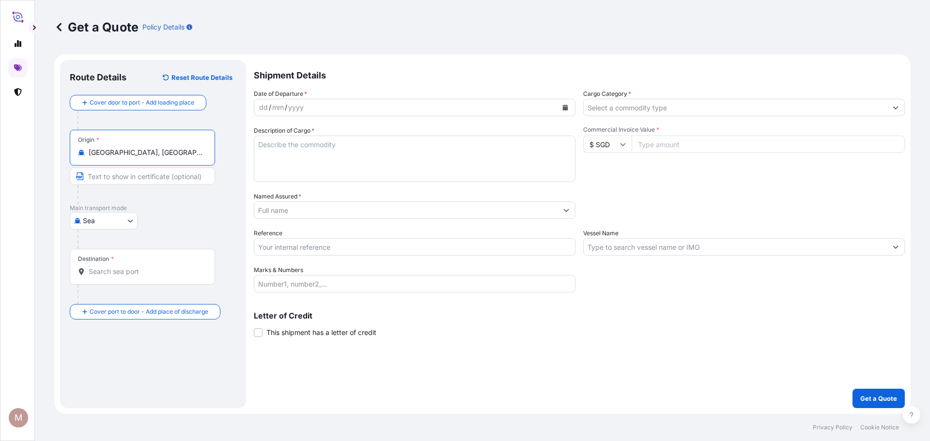
type input "Bristol, UK"
click at [107, 224] on body "3 options available. M Get a Quote Policy Details Route Details Reset Route Det…" at bounding box center [465, 220] width 930 height 441
click at [114, 280] on span "Airfreight" at bounding box center [103, 281] width 30 height 10
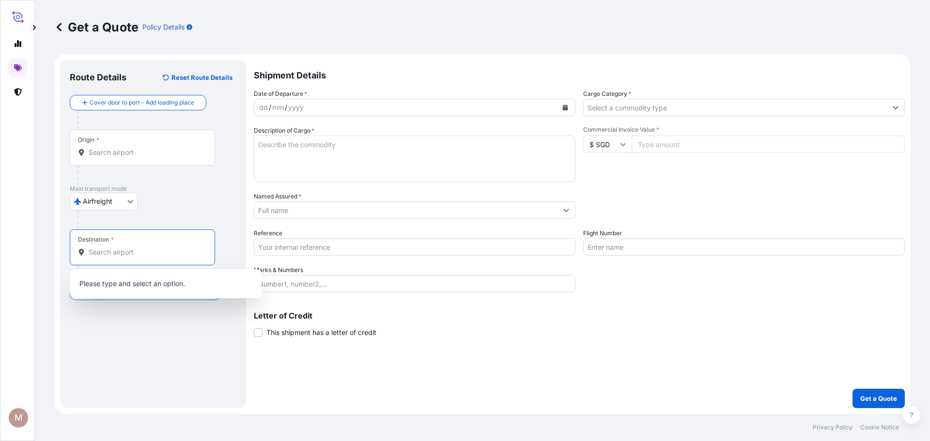
click at [101, 253] on input "Destination *" at bounding box center [146, 253] width 114 height 10
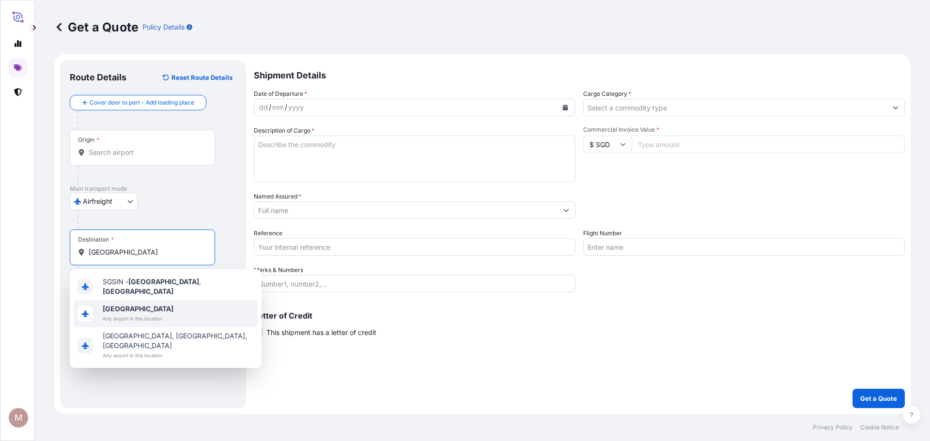
click at [123, 309] on span "Singapore" at bounding box center [138, 309] width 71 height 10
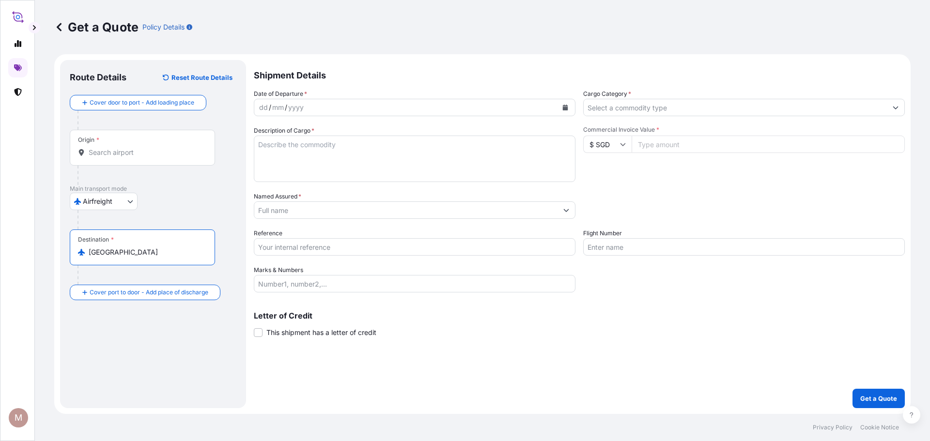
type input "Singapore"
click at [351, 110] on div "dd / mm / yyyy" at bounding box center [405, 107] width 303 height 17
click at [573, 110] on div "dd / mm / yyyy" at bounding box center [415, 107] width 322 height 17
click at [566, 110] on icon "Calendar" at bounding box center [565, 108] width 5 height 6
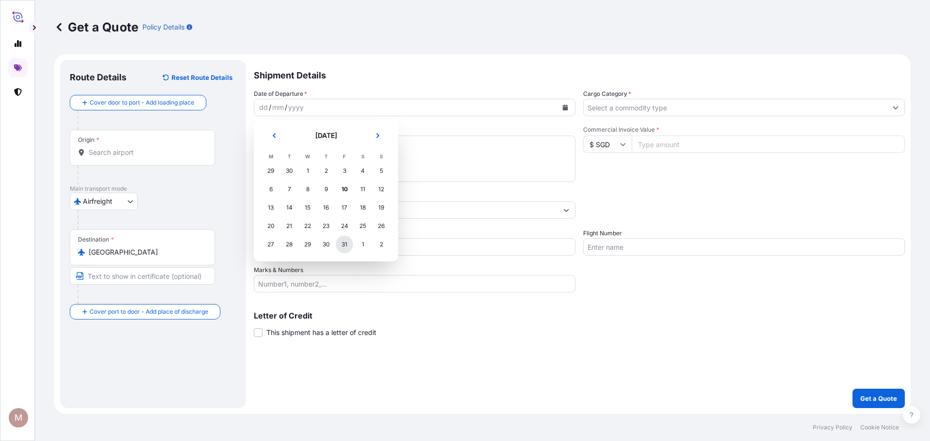
click at [346, 245] on div "31" at bounding box center [344, 244] width 17 height 17
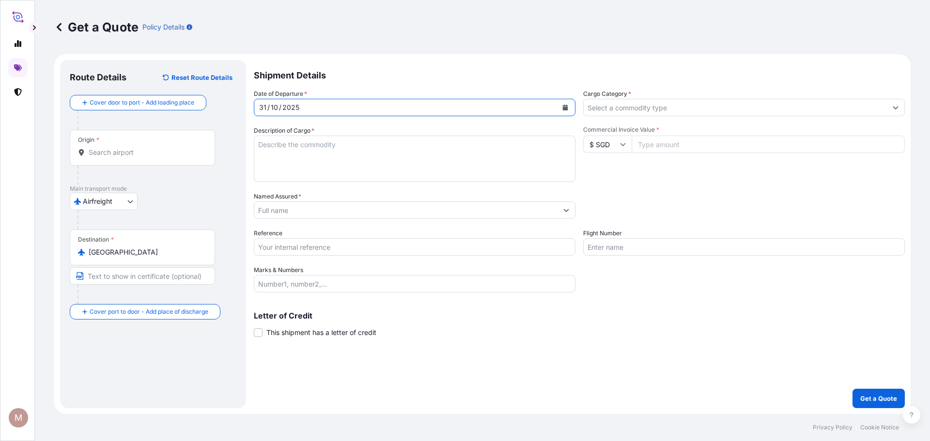
click at [304, 167] on textarea "Description of Cargo *" at bounding box center [415, 159] width 322 height 47
click at [300, 174] on textarea "Description of Cargo *" at bounding box center [415, 159] width 322 height 47
click at [392, 163] on textarea "Airfrieght - 46 crates of" at bounding box center [415, 159] width 322 height 47
paste textarea "Aircraft seats and furniture"
type textarea "Airfrieght - 46 crates of Aircraft seats and furniture"
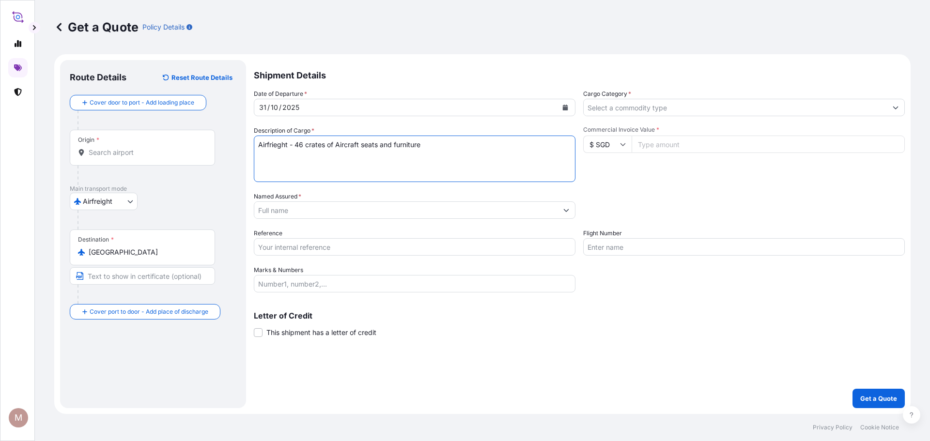
click at [377, 213] on input "Named Assured *" at bounding box center [405, 210] width 303 height 17
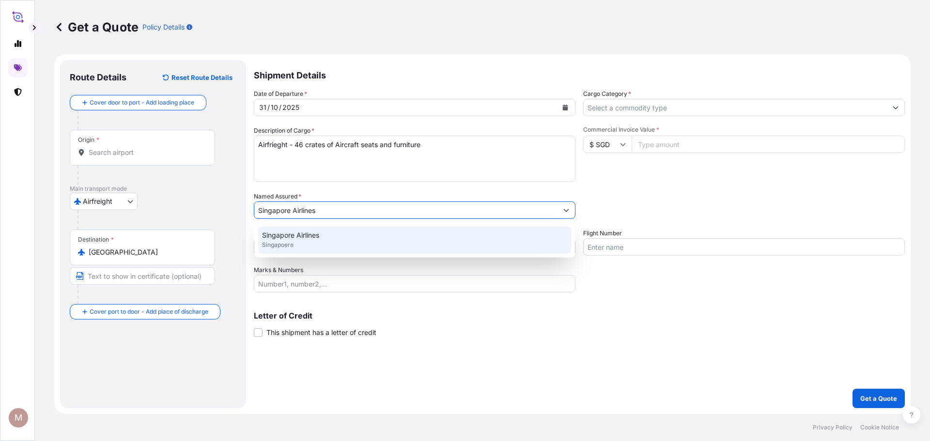
click at [330, 208] on input "Singapore Airlines" at bounding box center [405, 210] width 303 height 17
click at [320, 240] on div "Singapore Airlines Singapoere" at bounding box center [414, 240] width 313 height 27
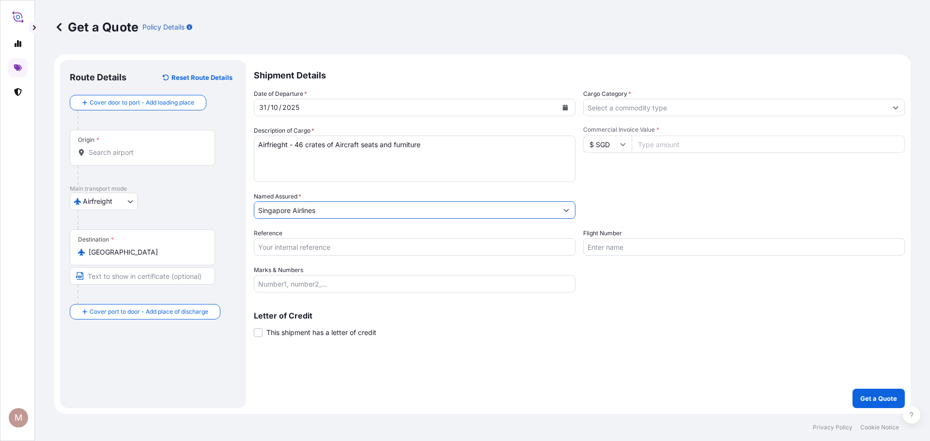
type input "Singapore Airlines"
click at [679, 108] on input "Cargo Category *" at bounding box center [735, 107] width 303 height 17
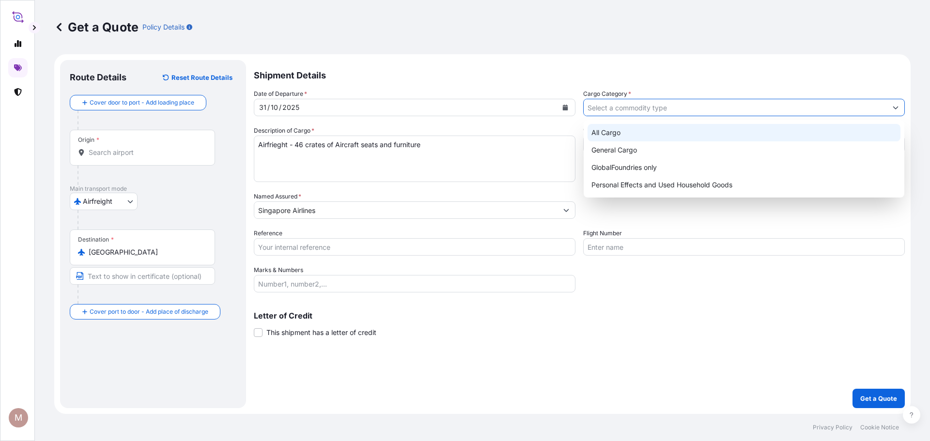
click at [668, 128] on div "All Cargo" at bounding box center [744, 132] width 313 height 17
type input "All Cargo"
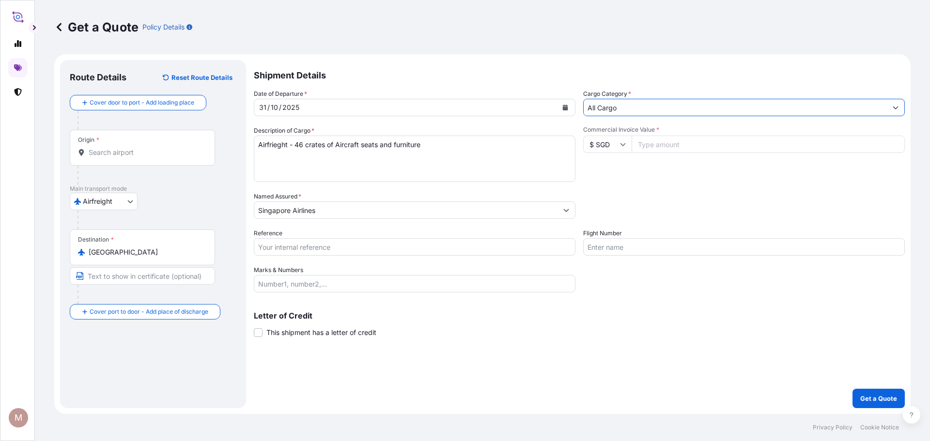
click at [666, 148] on input "Commercial Invoice Value *" at bounding box center [768, 144] width 273 height 17
click at [593, 140] on input "$ SGD" at bounding box center [607, 144] width 48 height 17
click at [612, 210] on div "$ USD" at bounding box center [607, 211] width 41 height 18
type input "$ USD"
click at [677, 129] on span "Commercial Invoice Value *" at bounding box center [744, 130] width 322 height 8
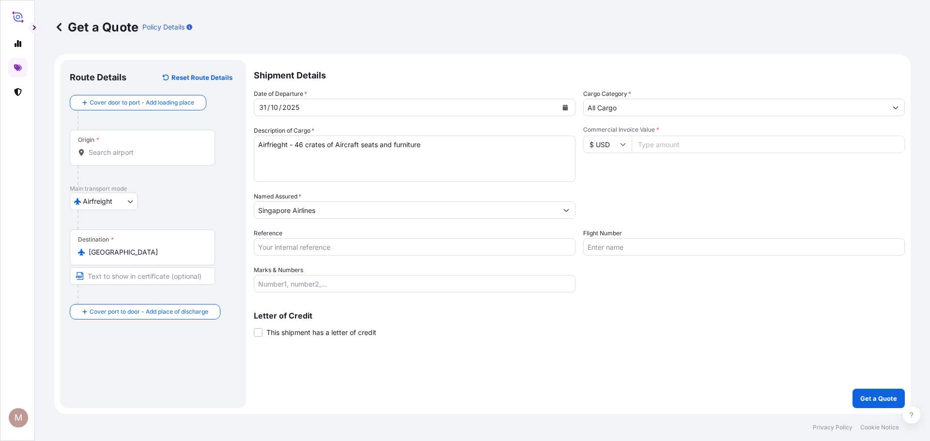
click at [677, 136] on input "Commercial Invoice Value *" at bounding box center [768, 144] width 273 height 17
click at [671, 149] on input "Commercial Invoice Value *" at bounding box center [768, 144] width 273 height 17
type input "722044.48"
click at [719, 200] on div "Packing Category Type to search a container mode Please select a primary mode o…" at bounding box center [744, 205] width 322 height 27
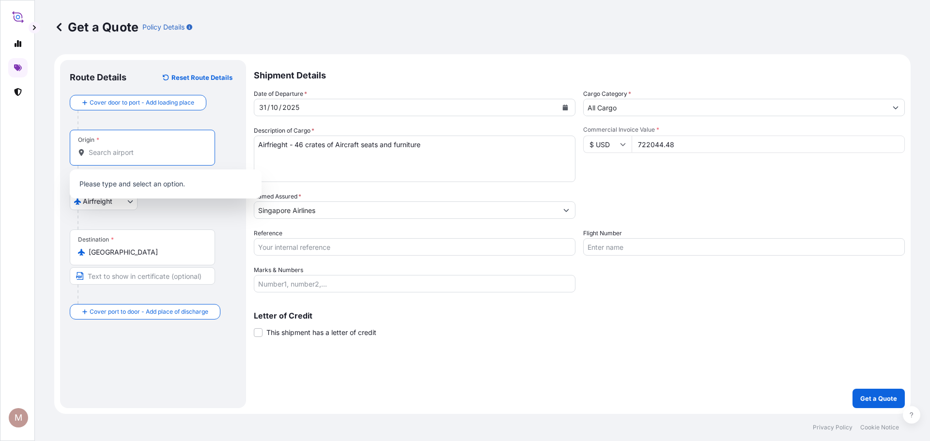
click at [106, 152] on input "Origin *" at bounding box center [146, 153] width 114 height 10
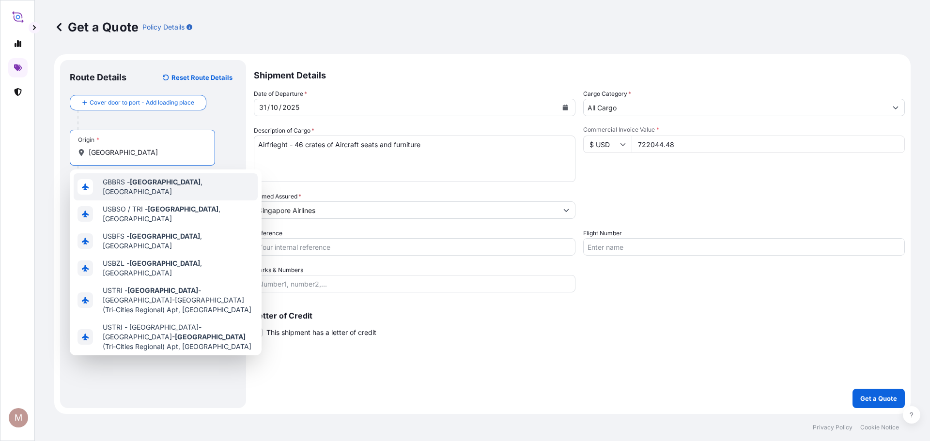
click at [173, 184] on span "GBBRS - Bristol , United Kingdom" at bounding box center [178, 186] width 151 height 19
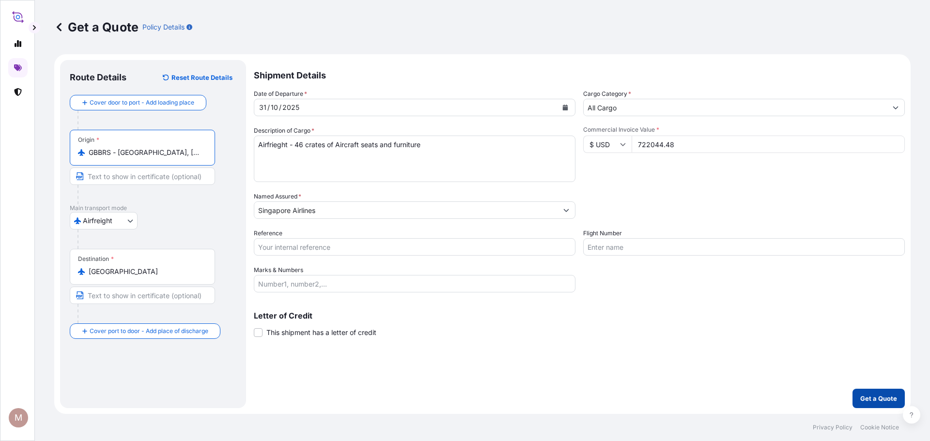
type input "GBBRS - Bristol, United Kingdom"
click at [876, 401] on p "Get a Quote" at bounding box center [878, 399] width 37 height 10
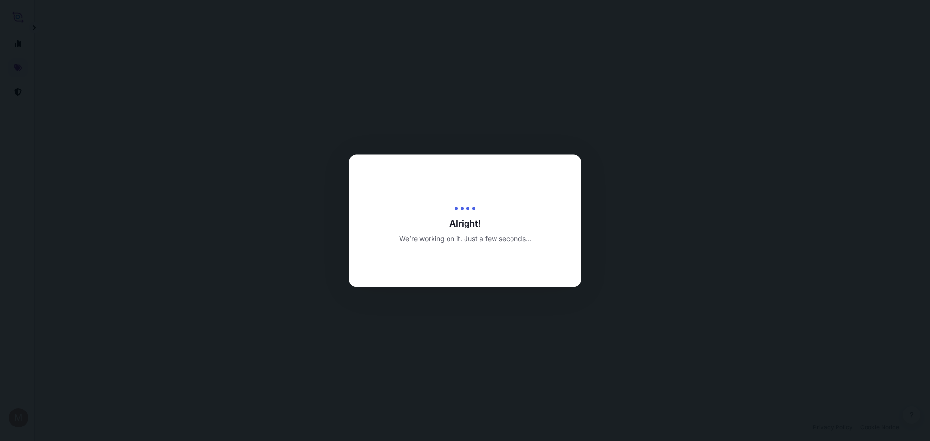
select select "Airfreight"
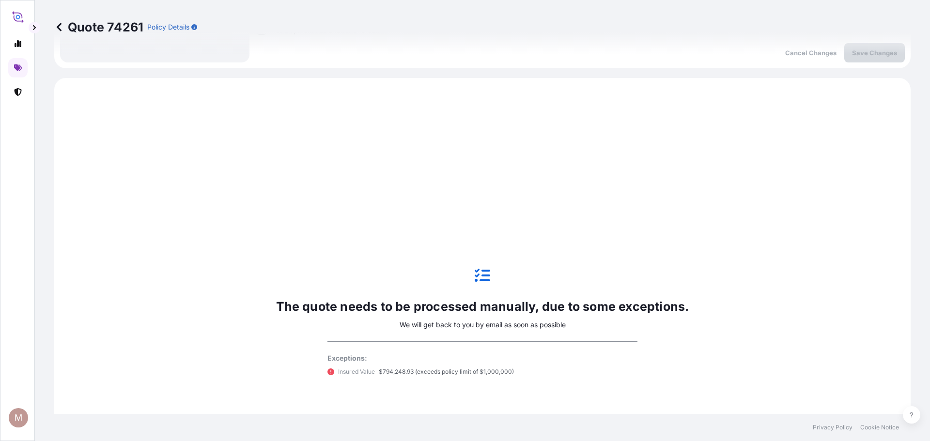
scroll to position [332, 0]
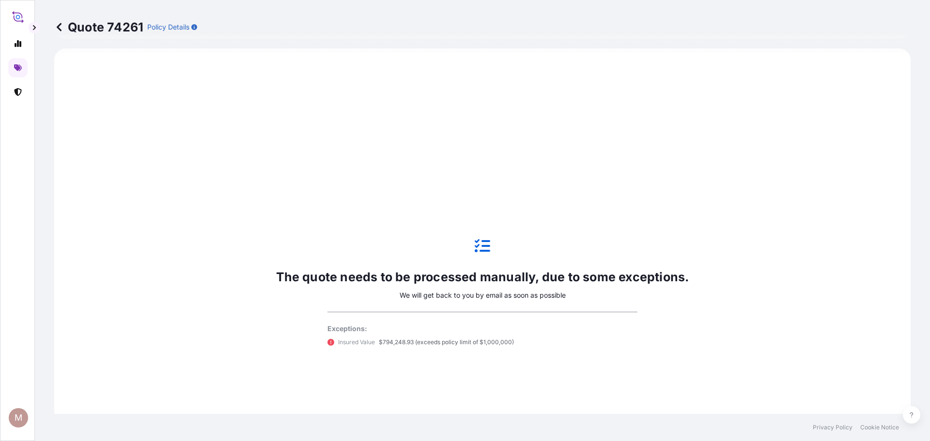
click at [58, 24] on icon at bounding box center [59, 27] width 10 height 10
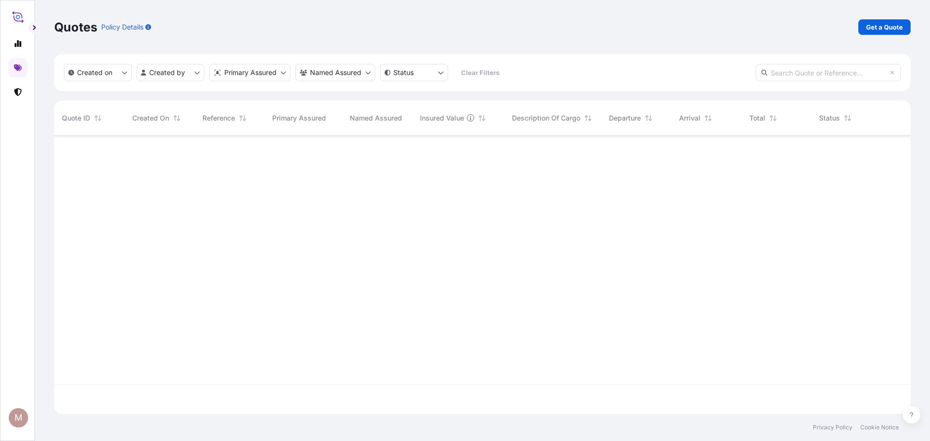
scroll to position [277, 849]
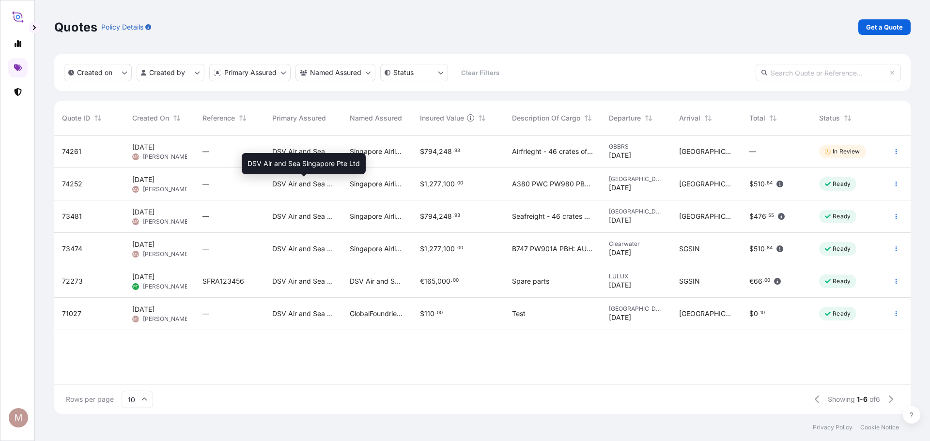
click at [334, 180] on span "DSV Air and Sea Singapore Pte Ltd" at bounding box center [303, 184] width 62 height 10
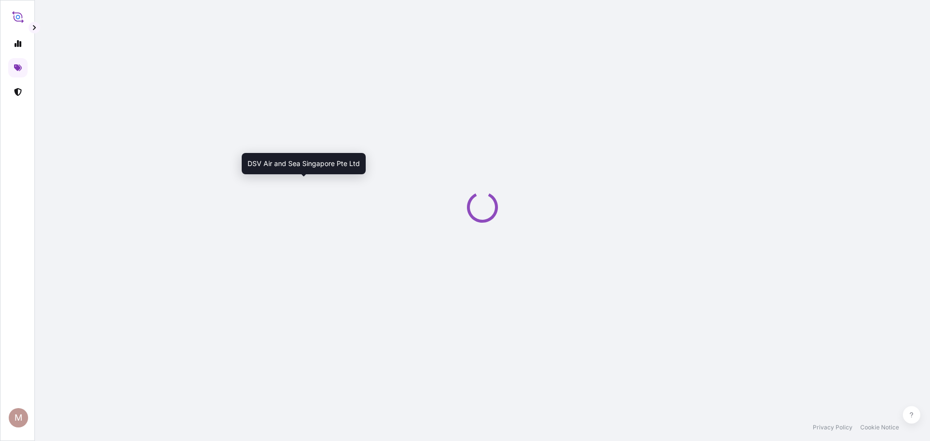
select select "Airfreight"
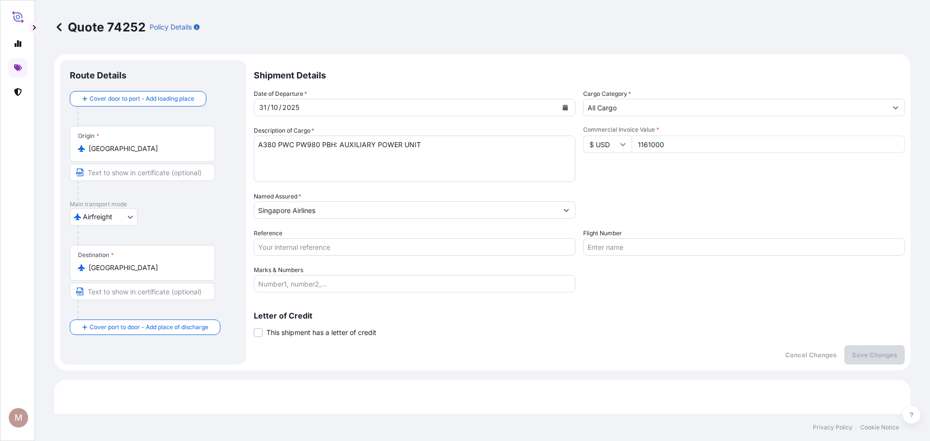
click at [57, 27] on icon at bounding box center [59, 27] width 5 height 8
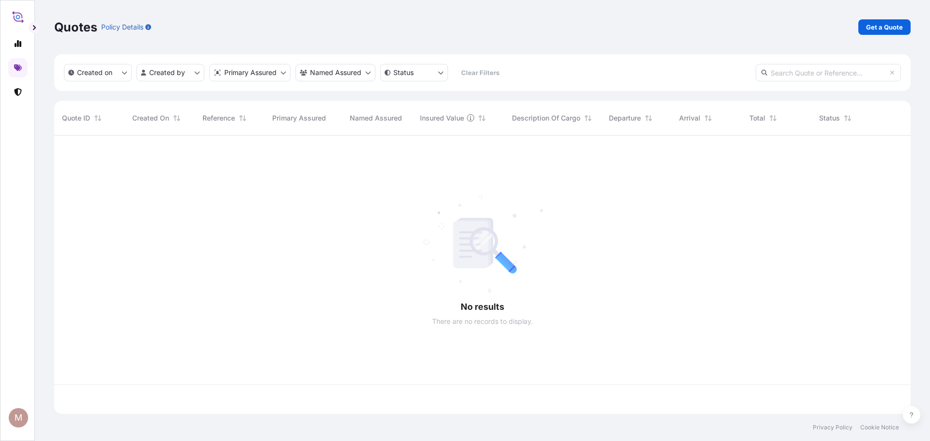
scroll to position [277, 849]
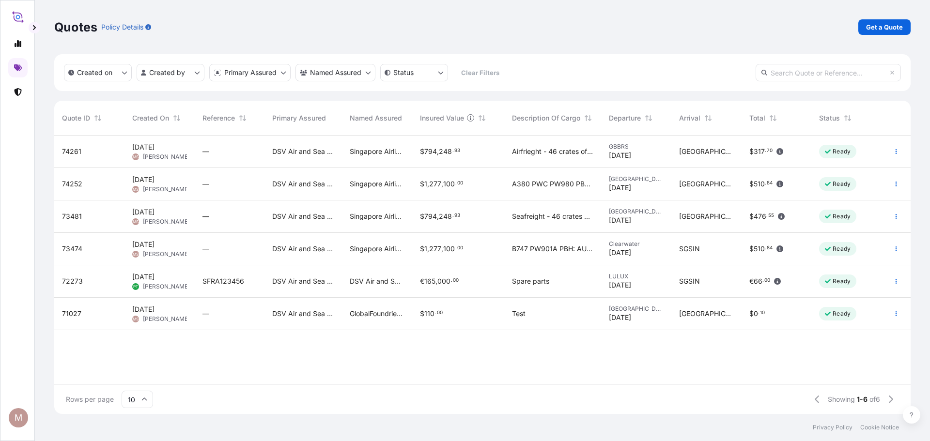
click at [433, 162] on div "$ 794 , 248 . 93" at bounding box center [458, 152] width 92 height 32
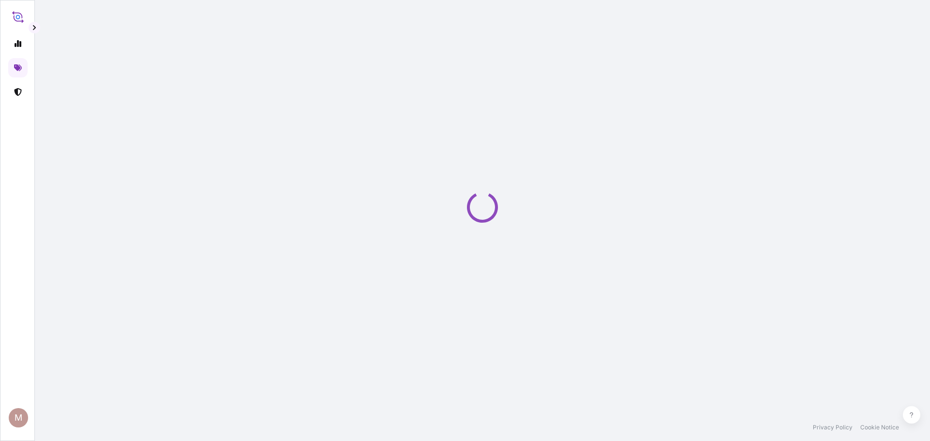
select select "Airfreight"
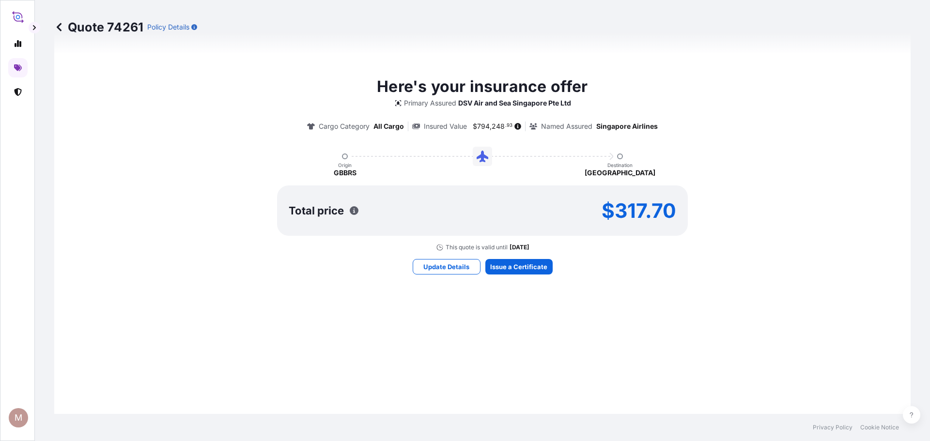
scroll to position [429, 0]
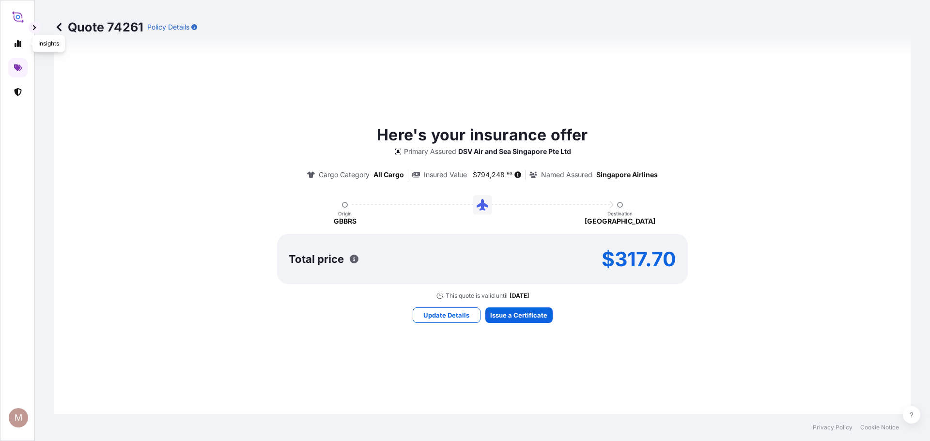
click at [59, 28] on icon at bounding box center [59, 27] width 5 height 8
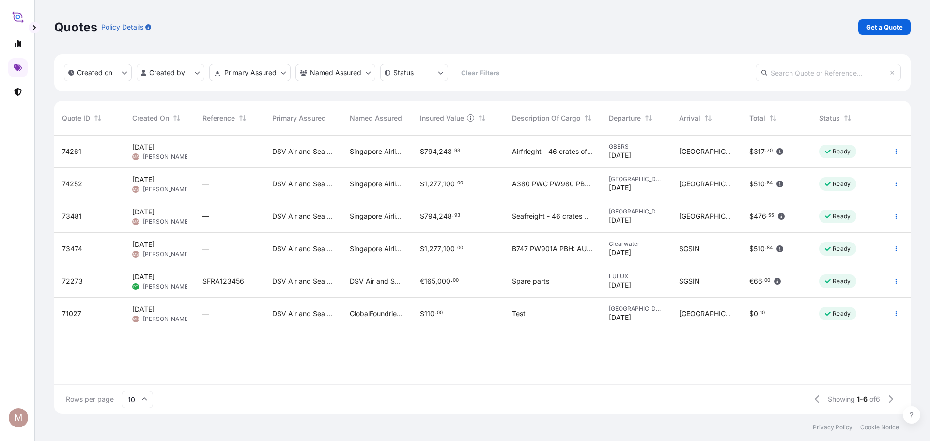
scroll to position [277, 849]
